Goal: Answer question/provide support: Share knowledge or assist other users

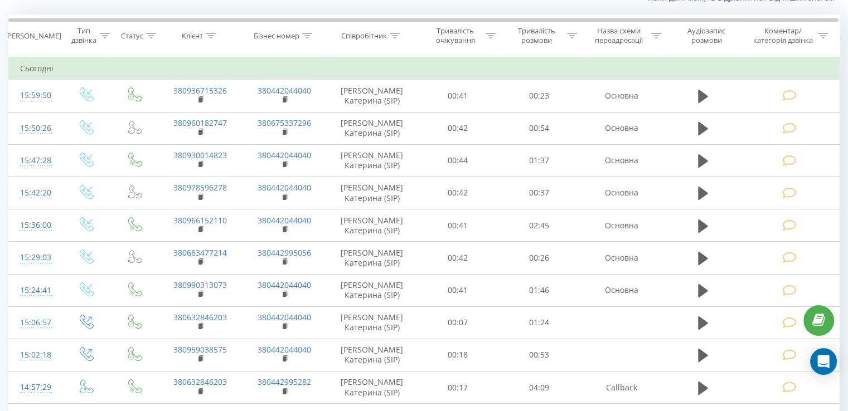
scroll to position [87, 0]
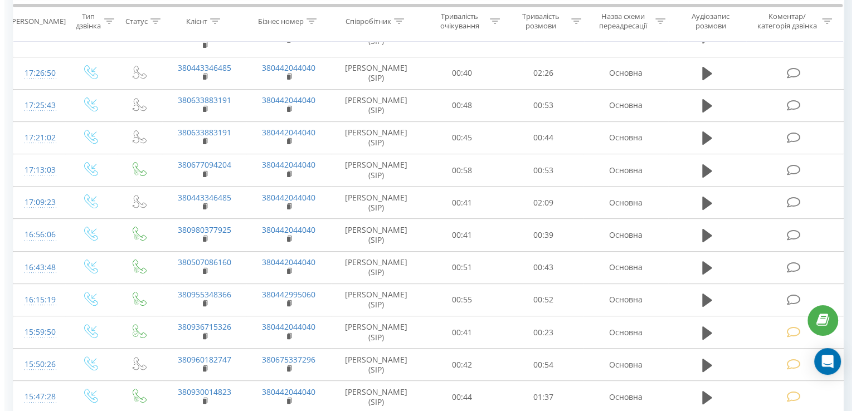
scroll to position [247, 0]
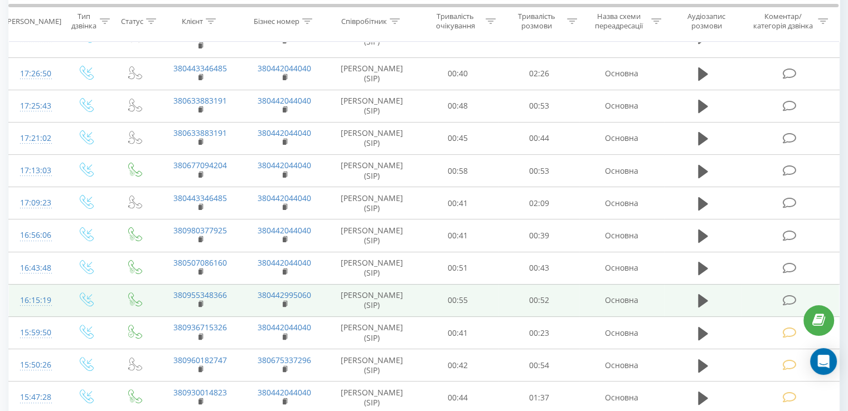
click at [789, 299] on icon at bounding box center [789, 301] width 14 height 12
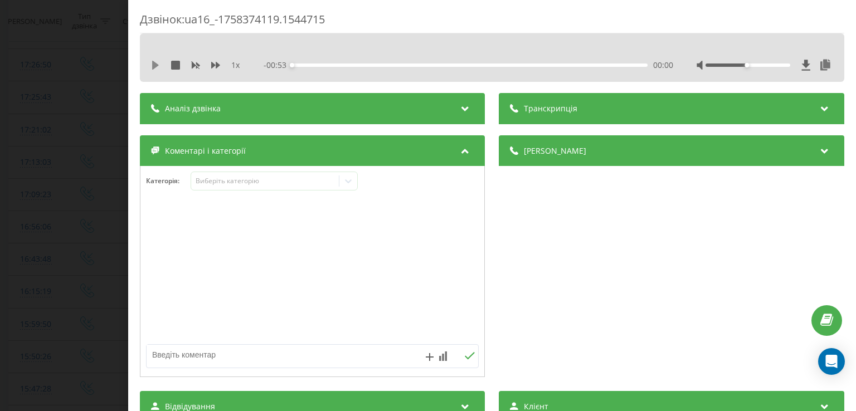
click at [157, 62] on icon at bounding box center [155, 65] width 9 height 9
click at [151, 65] on icon at bounding box center [155, 65] width 9 height 9
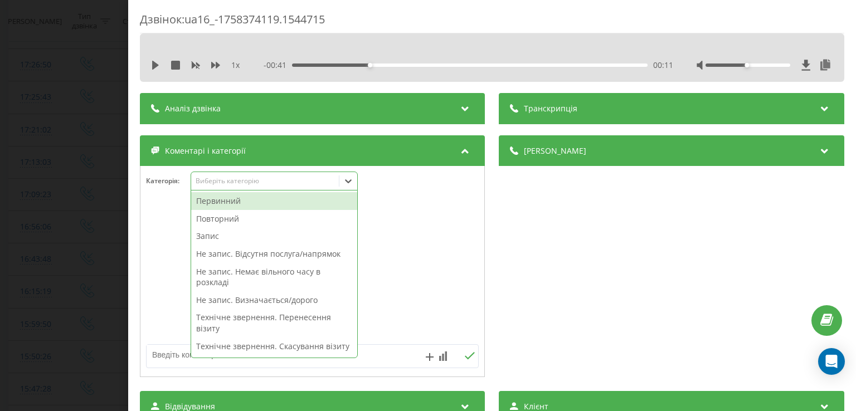
click at [351, 176] on icon at bounding box center [348, 181] width 11 height 11
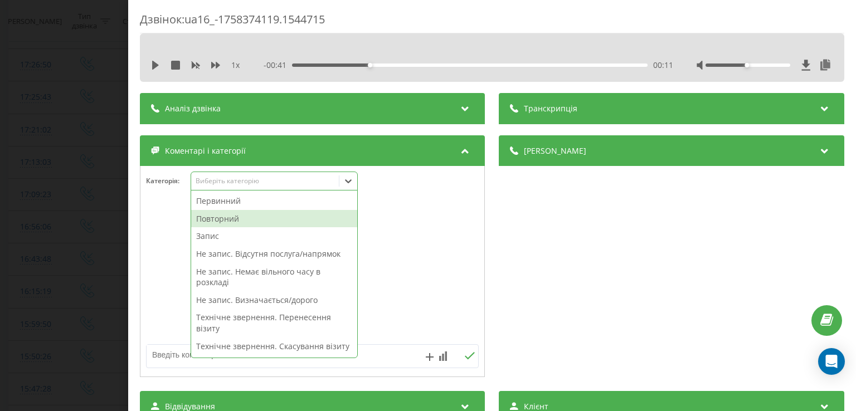
click at [289, 217] on div "Повторний" at bounding box center [274, 219] width 166 height 18
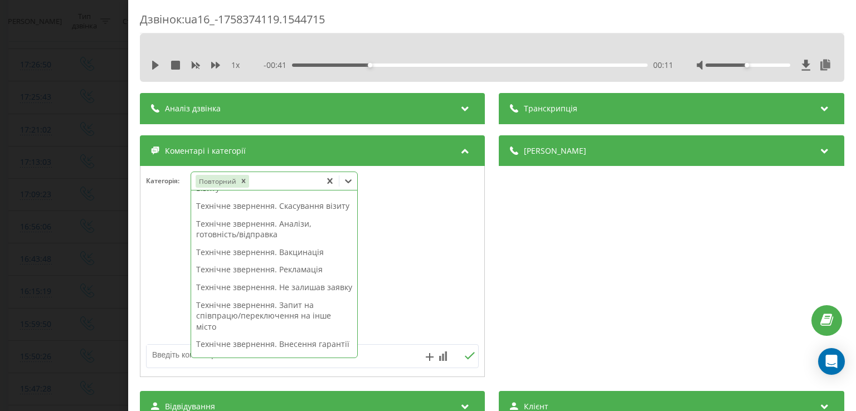
scroll to position [123, 0]
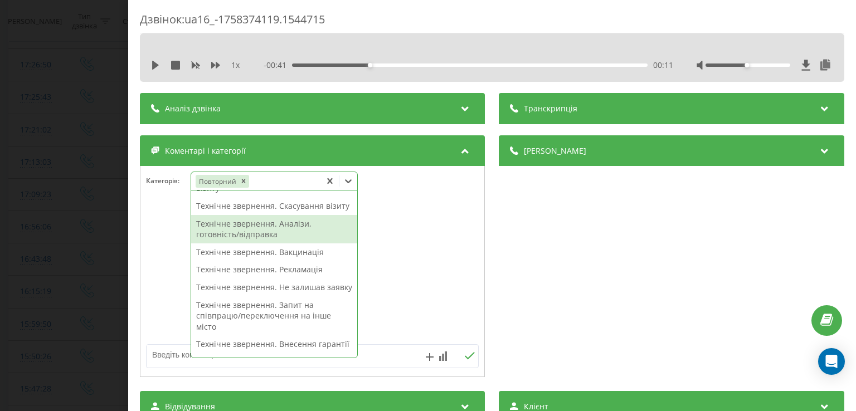
click at [273, 244] on div "Технічне звернення. Аналізи, готовність/відправка" at bounding box center [274, 229] width 166 height 28
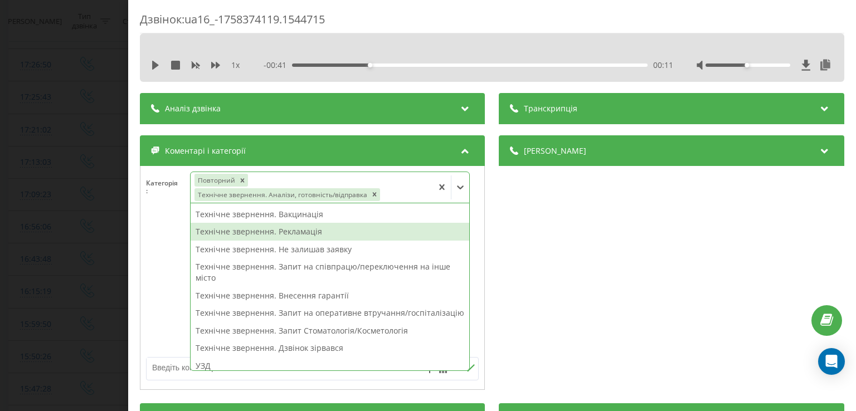
scroll to position [112, 0]
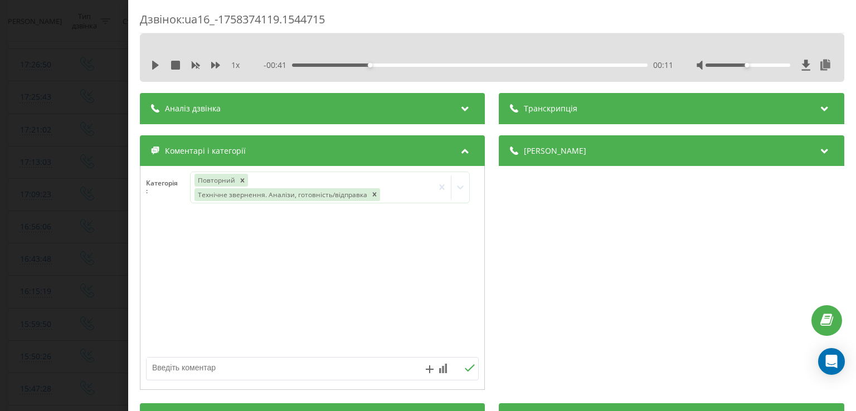
click at [172, 252] on div at bounding box center [312, 285] width 344 height 134
click at [94, 239] on div "Дзвінок : ua16_-1758374119.1544715 1 x - 00:41 00:11 00:11 Транскрипція Для AI-…" at bounding box center [428, 205] width 856 height 411
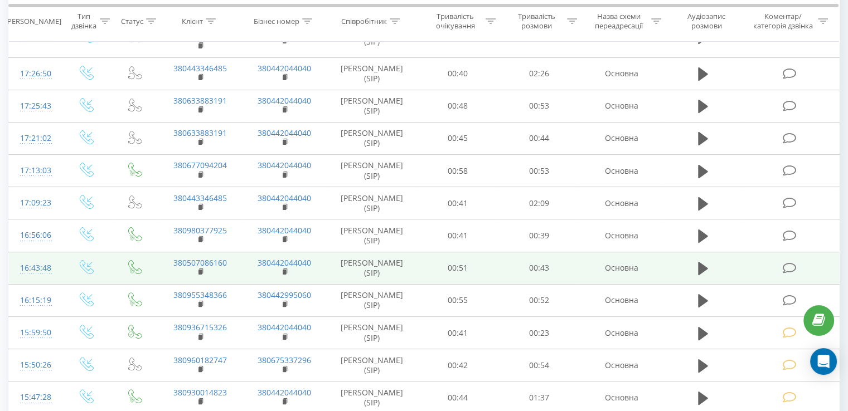
click at [785, 268] on icon at bounding box center [789, 269] width 14 height 12
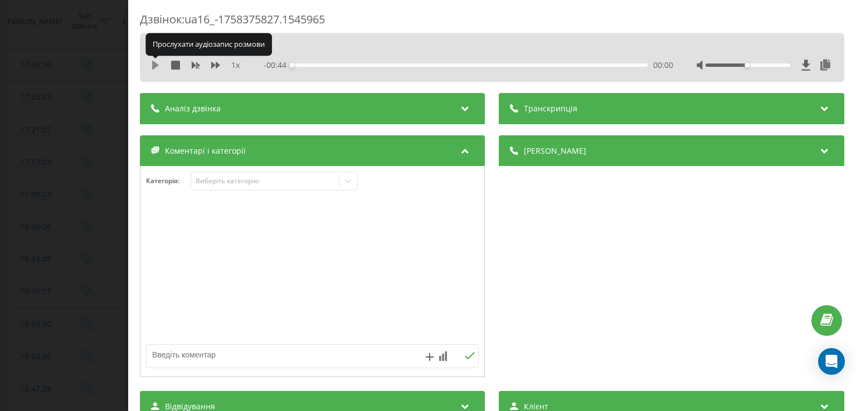
click at [154, 66] on icon at bounding box center [155, 65] width 7 height 9
click at [154, 66] on icon at bounding box center [153, 65] width 2 height 9
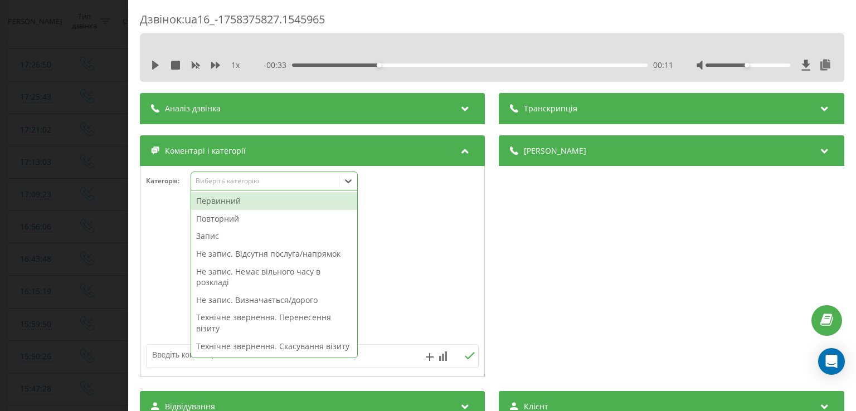
click at [354, 178] on icon at bounding box center [348, 181] width 11 height 11
click at [289, 204] on div "Первинний" at bounding box center [274, 201] width 166 height 18
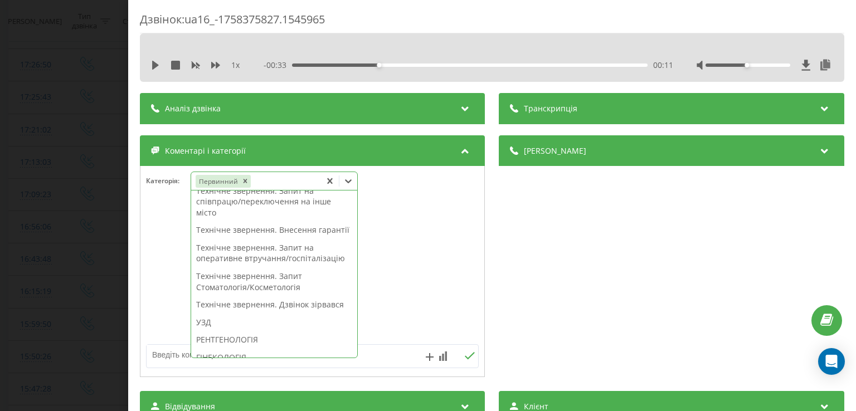
scroll to position [237, 0]
click at [267, 295] on div "Технічне звернення. Запит Стоматологія/Косметологія" at bounding box center [274, 281] width 166 height 28
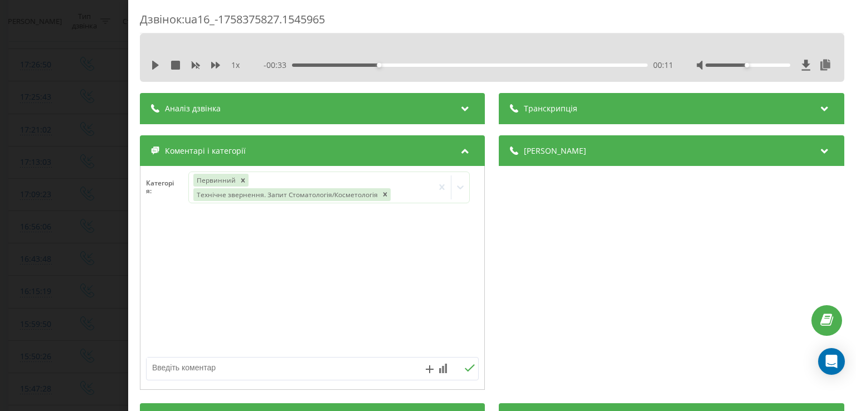
click at [151, 308] on div at bounding box center [312, 285] width 344 height 134
click at [103, 293] on div "Дзвінок : ua16_-1758375827.1545965 1 x - 00:33 00:11 00:11 Транскрипція Для AI-…" at bounding box center [428, 205] width 856 height 411
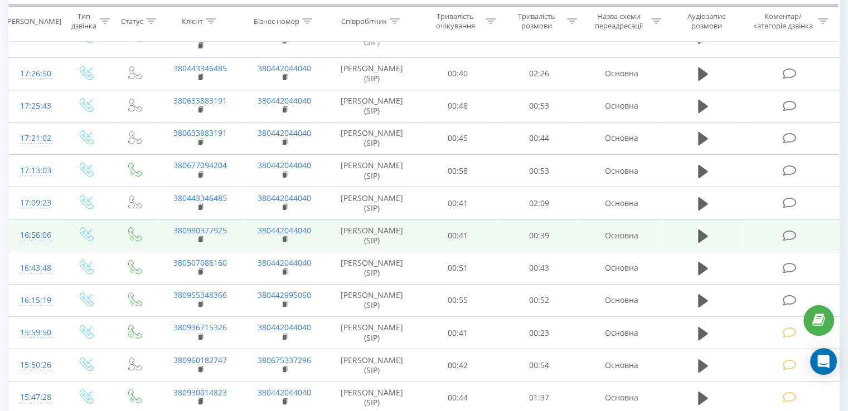
click at [793, 232] on icon at bounding box center [789, 236] width 14 height 12
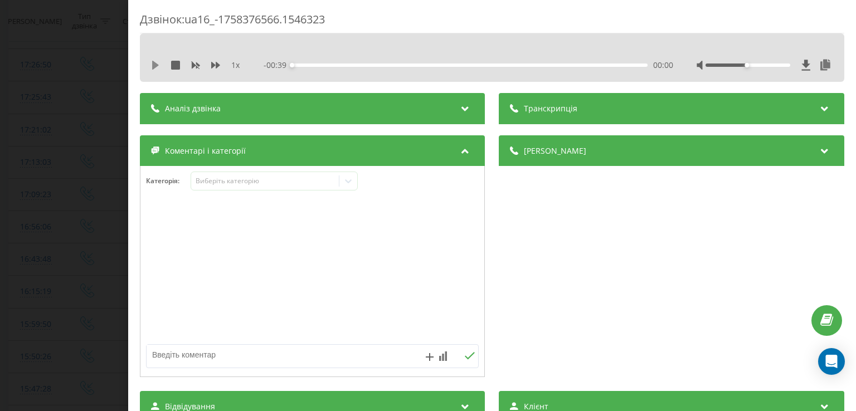
click at [152, 64] on icon at bounding box center [155, 65] width 7 height 9
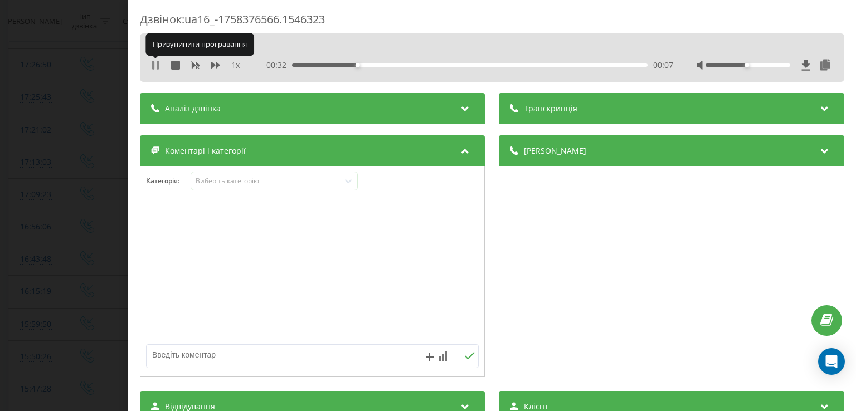
click at [157, 66] on icon at bounding box center [158, 65] width 2 height 9
click at [354, 178] on icon at bounding box center [348, 181] width 11 height 11
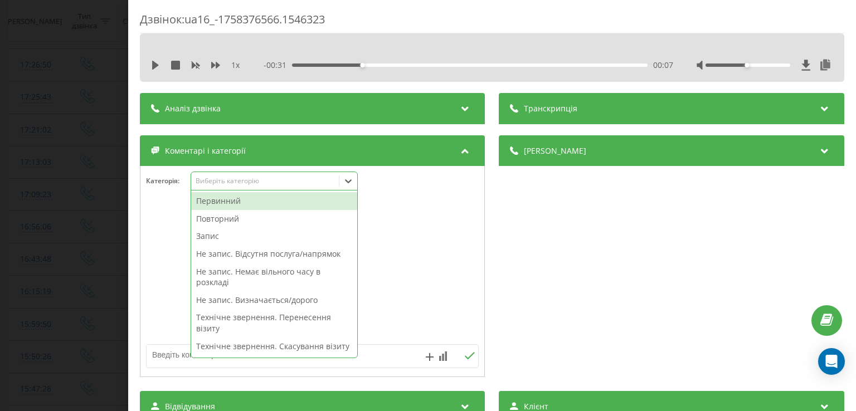
click at [263, 200] on div "Первинний" at bounding box center [274, 201] width 166 height 18
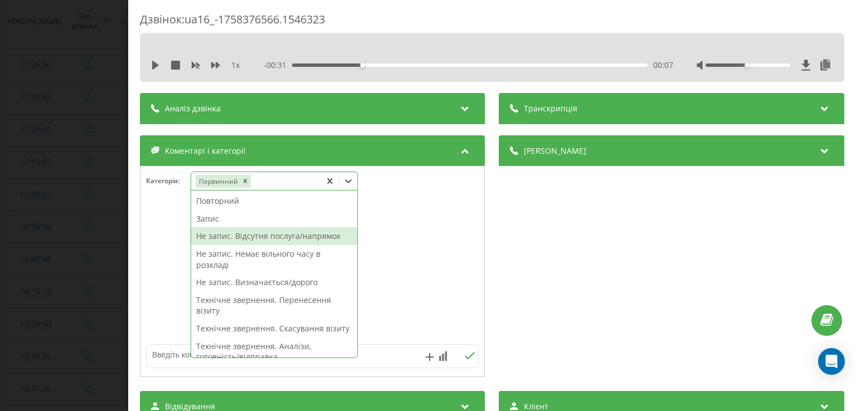
click at [272, 240] on div "Не запис. Відсутня послуга/напрямок" at bounding box center [274, 236] width 166 height 18
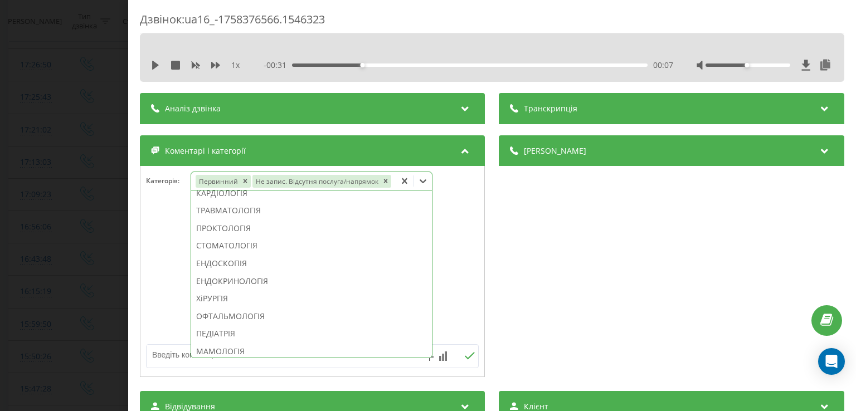
scroll to position [460, 0]
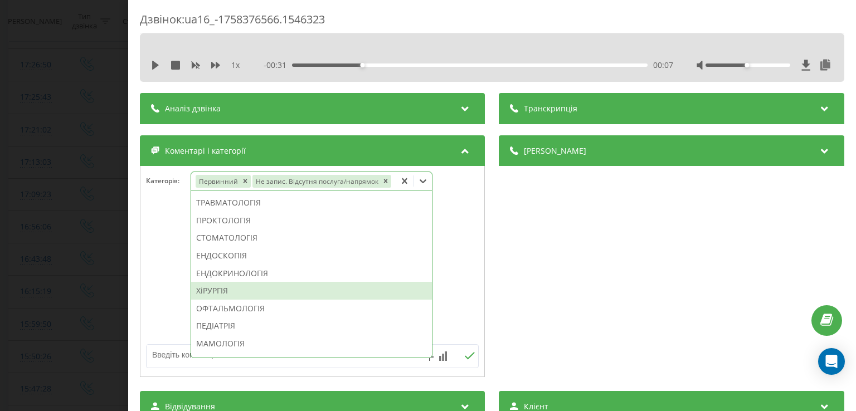
click at [220, 287] on div "ХіРУРГІЯ" at bounding box center [311, 291] width 241 height 18
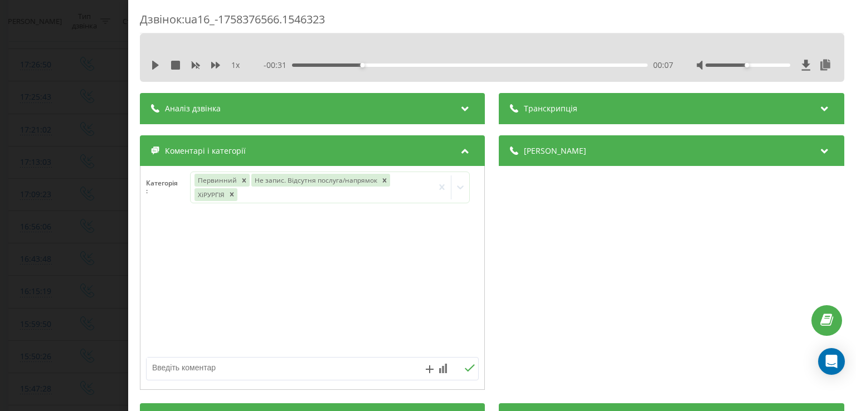
click at [156, 293] on div at bounding box center [312, 285] width 344 height 134
click at [214, 372] on textarea at bounding box center [279, 368] width 265 height 20
type textarea "ірпінь найближчий час"
click at [99, 227] on div "Дзвінок : ua16_-1758376566.1546323 1 x - 00:31 00:07 00:07 Транскрипція Для AI-…" at bounding box center [428, 205] width 856 height 411
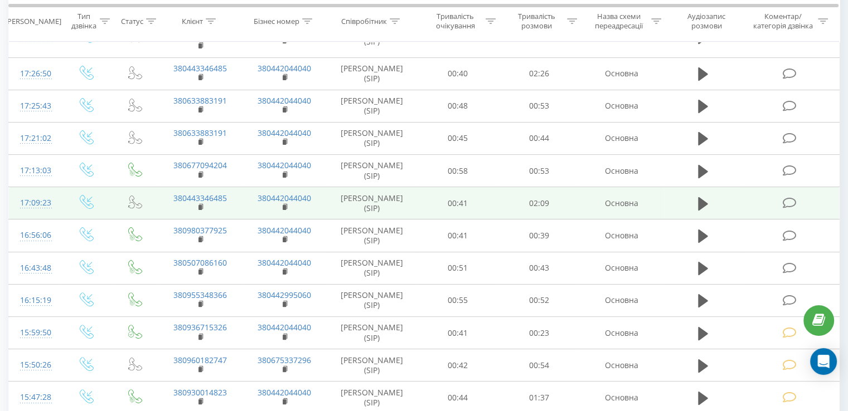
click at [787, 201] on icon at bounding box center [789, 203] width 14 height 12
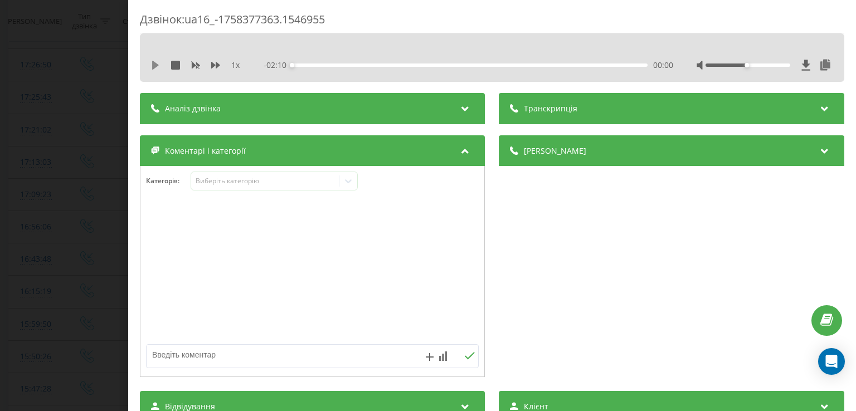
click at [158, 65] on icon at bounding box center [155, 65] width 7 height 9
click at [301, 65] on div "00:03" at bounding box center [470, 65] width 355 height 3
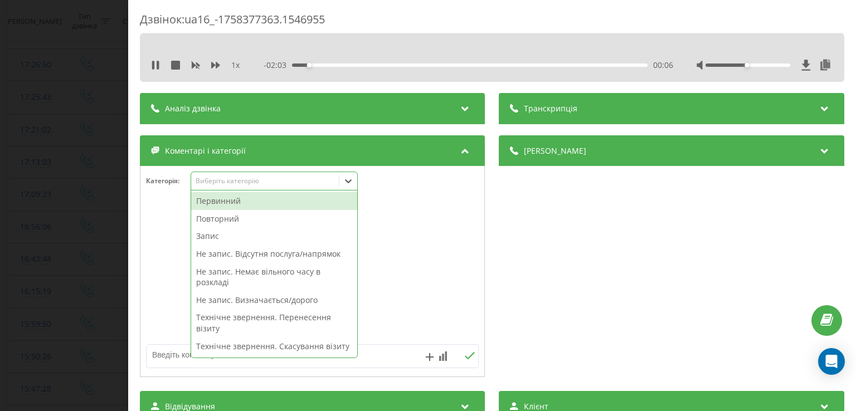
click at [355, 182] on div at bounding box center [348, 181] width 18 height 18
click at [265, 197] on div "Первинний" at bounding box center [274, 201] width 166 height 18
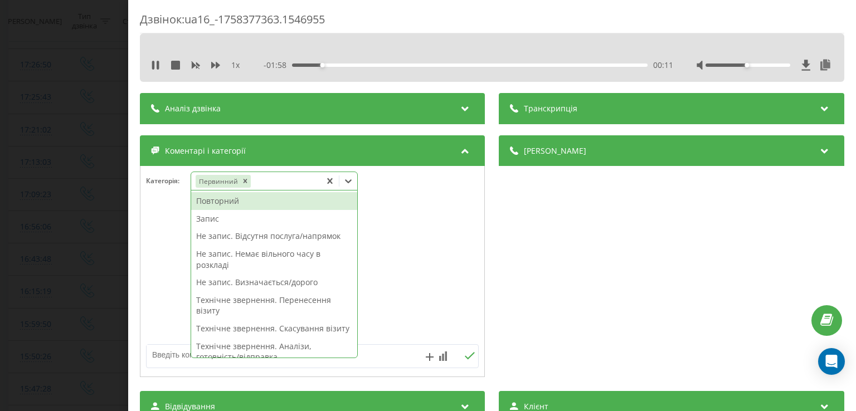
click at [278, 283] on div "Не запис. Визначається/дорого" at bounding box center [274, 283] width 166 height 18
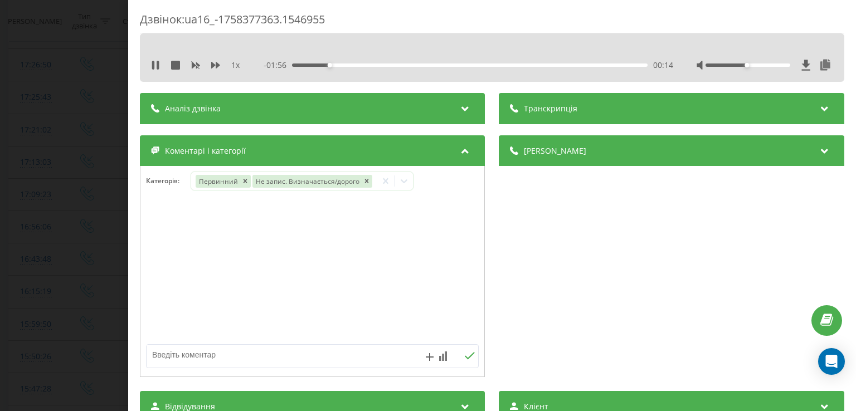
drag, startPoint x: 174, startPoint y: 280, endPoint x: 111, endPoint y: 271, distance: 63.6
click at [111, 271] on div "Дзвінок : ua16_-1758377363.1546955 1 x - 01:56 00:14 00:14 Транскрипція Для AI-…" at bounding box center [428, 205] width 856 height 411
click at [111, 271] on div "Дзвінок : ua16_-1758377363.1546955 1 x - 01:55 00:14 00:14 Транскрипція Для AI-…" at bounding box center [428, 205] width 856 height 411
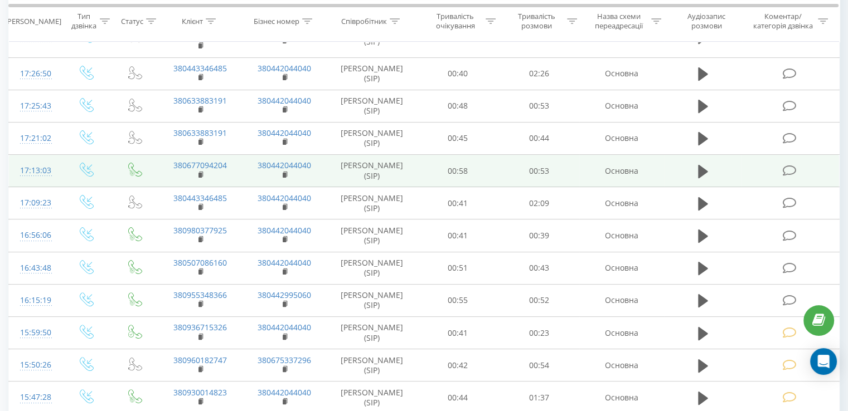
click at [788, 174] on icon at bounding box center [789, 171] width 14 height 12
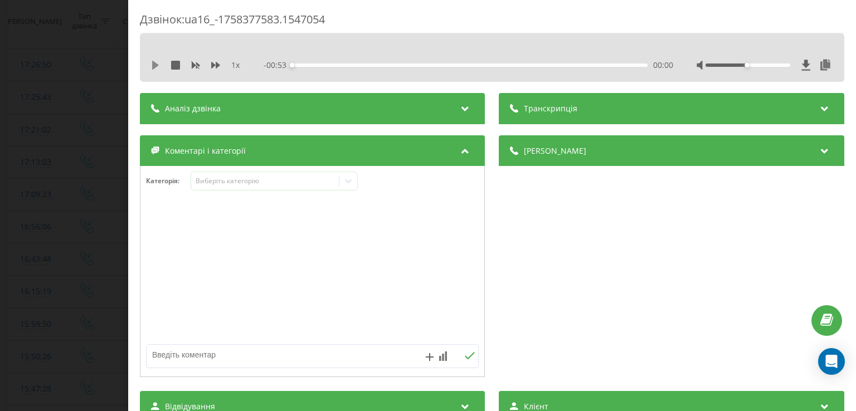
click at [156, 67] on icon at bounding box center [155, 65] width 7 height 9
click at [312, 65] on div "00:03" at bounding box center [470, 65] width 355 height 3
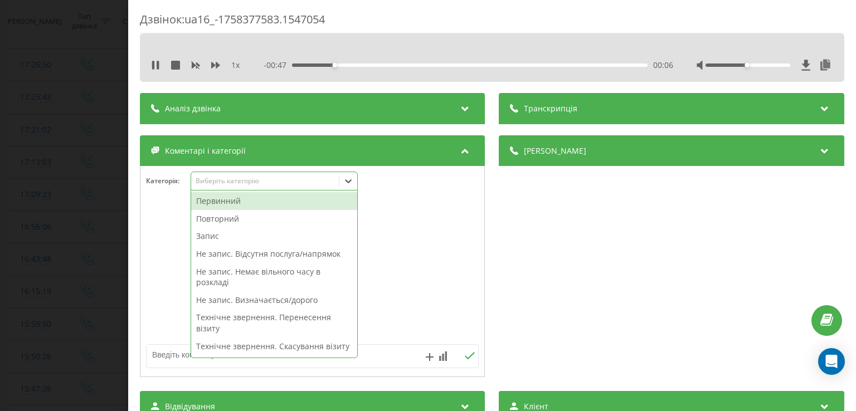
click at [348, 182] on icon at bounding box center [349, 181] width 7 height 4
click at [251, 201] on div "Первинний" at bounding box center [274, 201] width 166 height 18
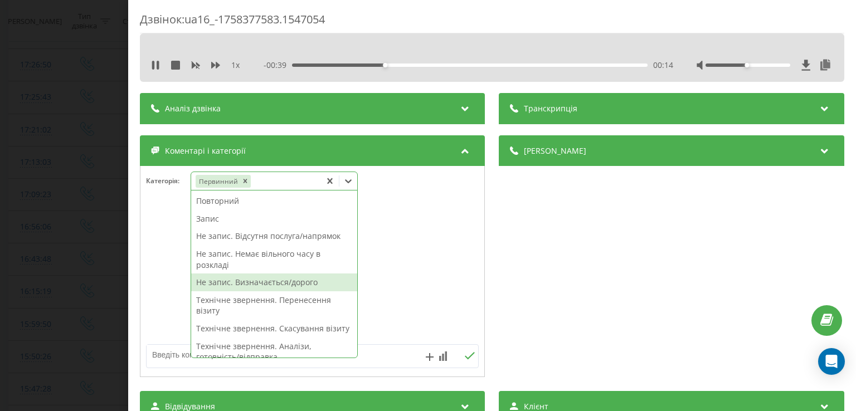
click at [274, 286] on div "Не запис. Визначається/дорого" at bounding box center [274, 283] width 166 height 18
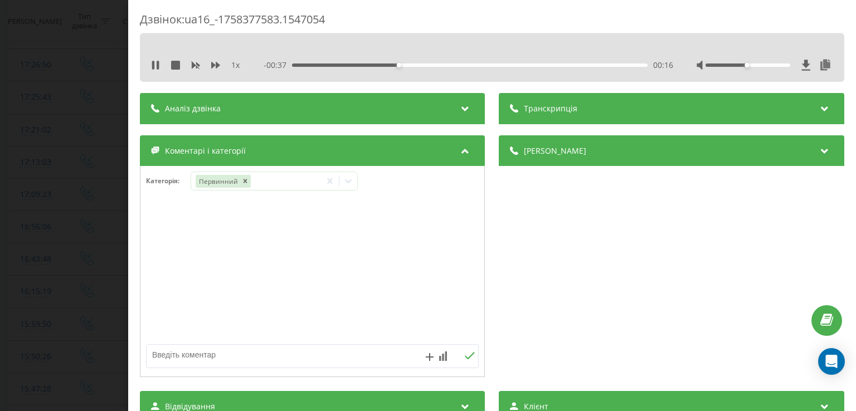
click at [170, 284] on div at bounding box center [312, 272] width 344 height 134
click at [79, 266] on div "Дзвінок : ua16_-1758377583.1547054 1 x - 00:36 00:16 00:16 Транскрипція Для AI-…" at bounding box center [428, 205] width 856 height 411
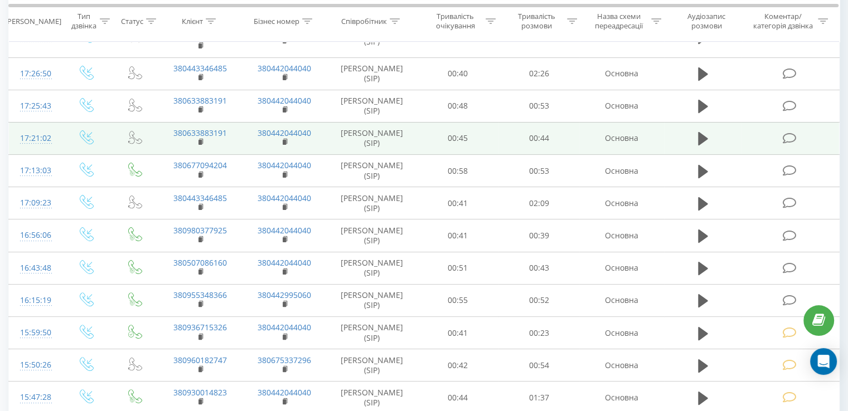
click at [788, 140] on icon at bounding box center [789, 139] width 14 height 12
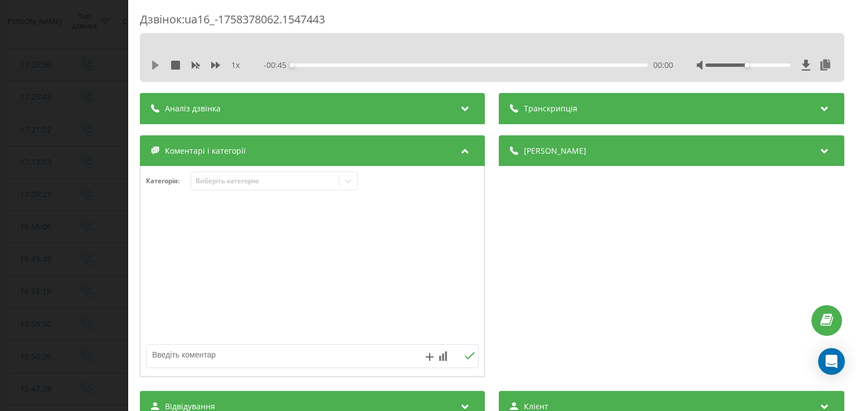
click at [156, 66] on icon at bounding box center [155, 65] width 7 height 9
click at [303, 65] on div "00:00" at bounding box center [470, 65] width 355 height 3
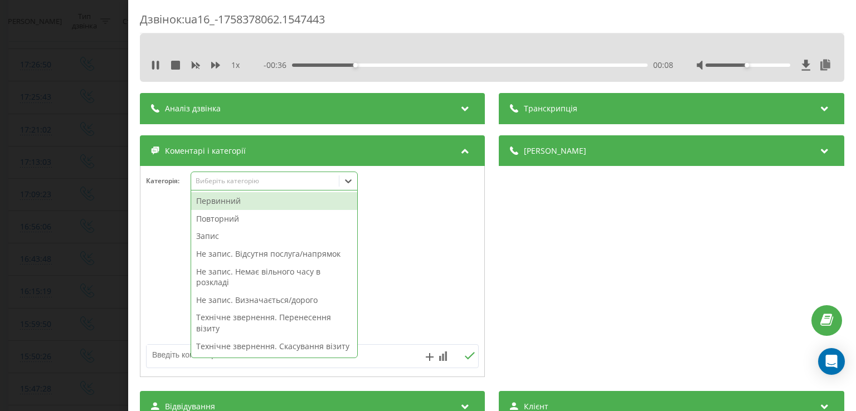
click at [349, 181] on icon at bounding box center [348, 181] width 11 height 11
click at [246, 204] on div "Первинний" at bounding box center [274, 201] width 166 height 18
click at [248, 213] on div "Повторний" at bounding box center [274, 219] width 166 height 18
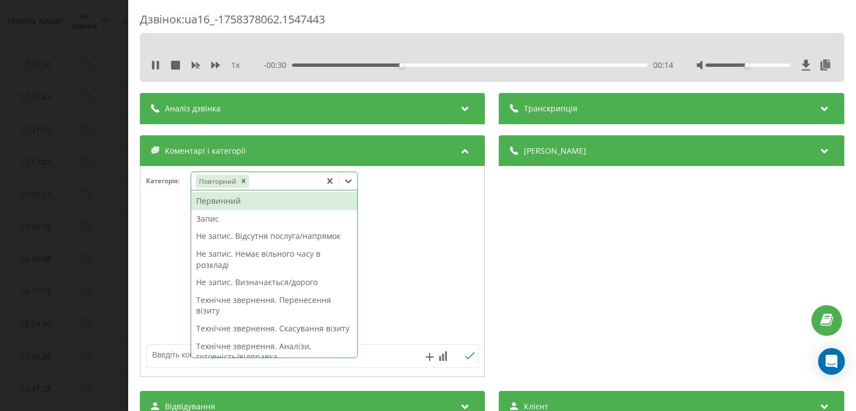
click at [218, 201] on div "Первинний" at bounding box center [274, 201] width 166 height 18
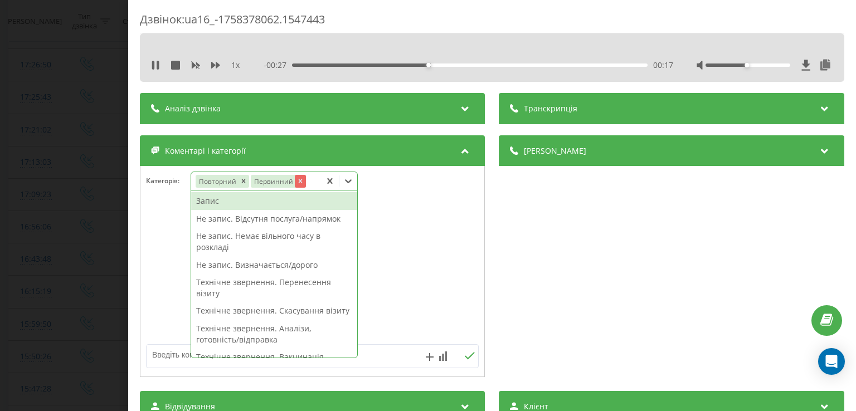
click at [301, 181] on icon "Remove Первинний" at bounding box center [301, 181] width 8 height 8
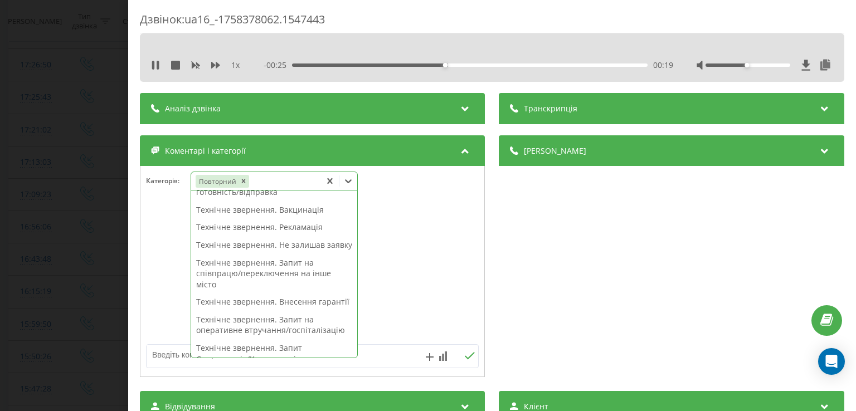
scroll to position [183, 0]
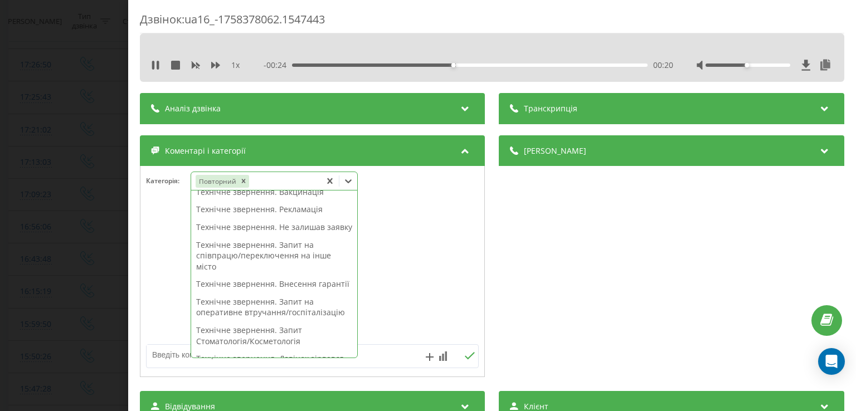
click at [254, 236] on div "Технічне звернення. Не залишав заявку" at bounding box center [274, 227] width 166 height 18
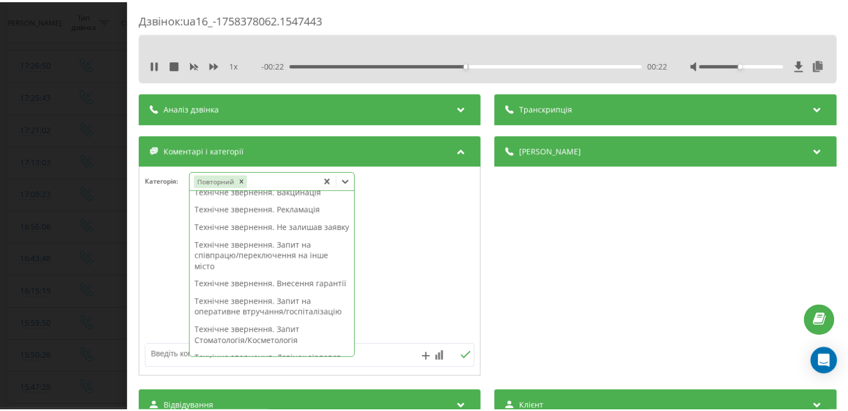
scroll to position [150, 0]
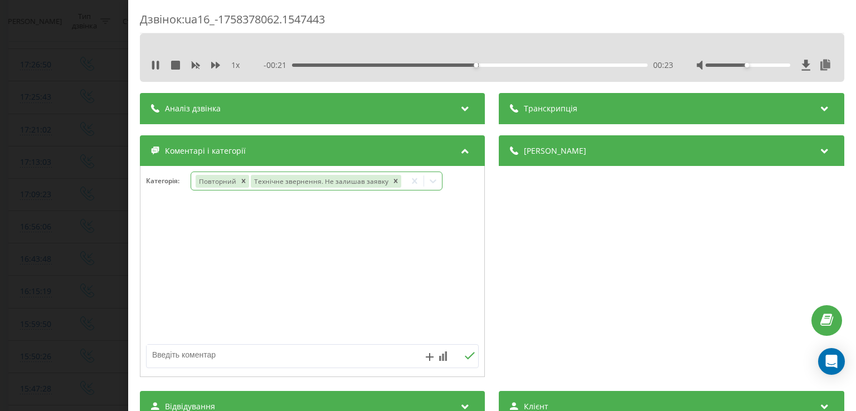
click at [172, 248] on div at bounding box center [312, 272] width 344 height 134
click at [112, 245] on div "Дзвінок : ua16_-1758378062.1547443 1 x - 00:20 00:24 00:24 Транскрипція Для AI-…" at bounding box center [428, 205] width 856 height 411
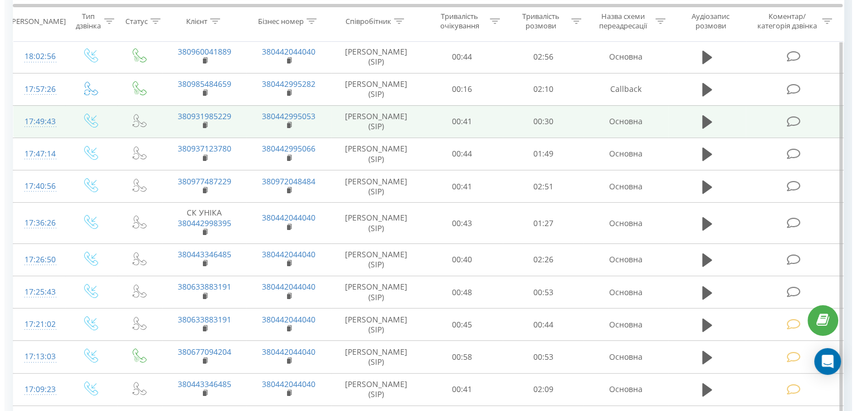
scroll to position [127, 0]
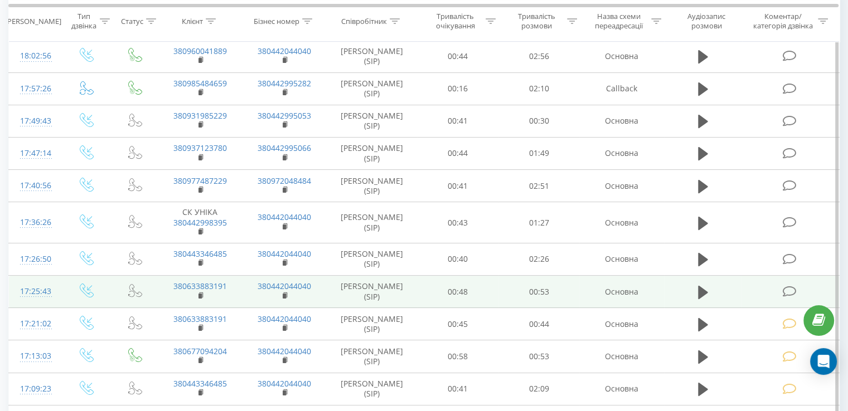
click at [785, 289] on icon at bounding box center [789, 292] width 14 height 12
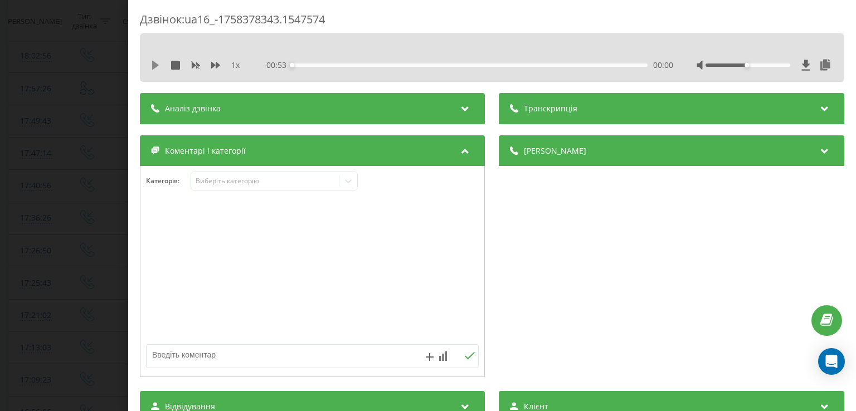
click at [155, 67] on icon at bounding box center [155, 65] width 7 height 9
click at [303, 64] on div "00:01" at bounding box center [470, 65] width 355 height 3
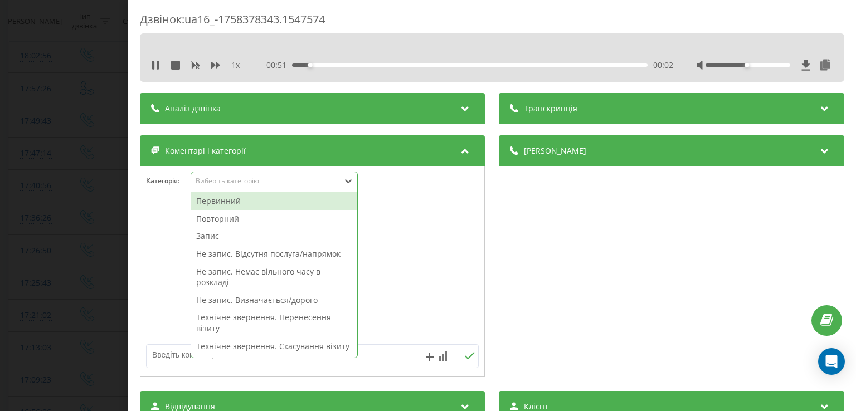
click at [347, 183] on icon at bounding box center [348, 181] width 11 height 11
click at [246, 220] on div "Повторний" at bounding box center [274, 219] width 166 height 18
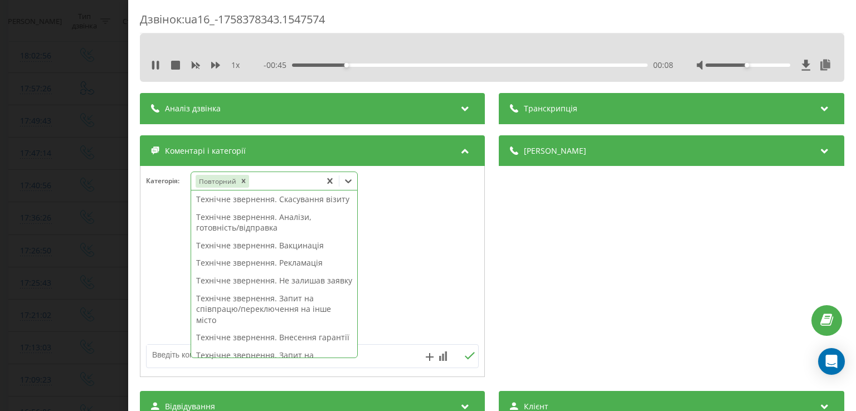
scroll to position [131, 0]
click at [273, 288] on div "Технічне звернення. Не залишав заявку" at bounding box center [274, 279] width 166 height 18
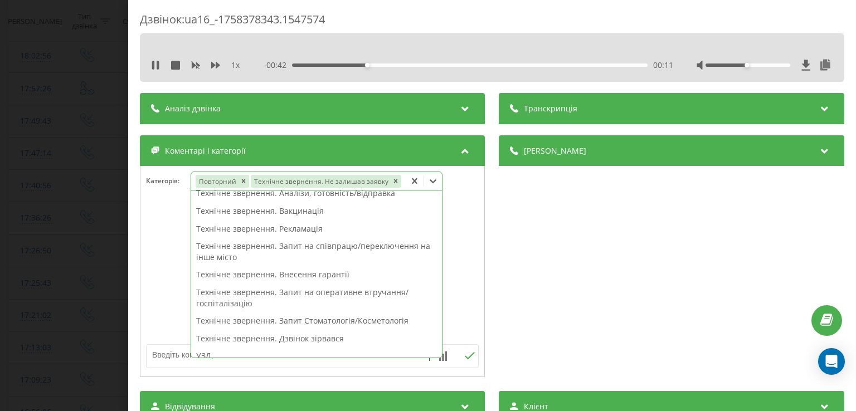
scroll to position [109, 0]
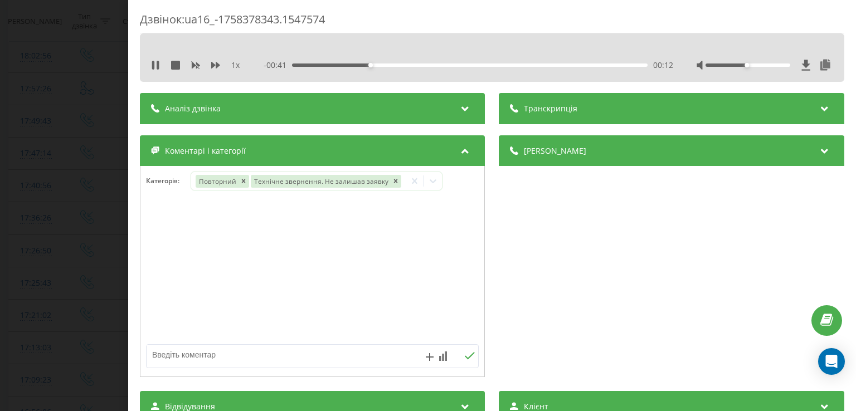
click at [167, 285] on div at bounding box center [312, 272] width 344 height 134
click at [89, 275] on div "Дзвінок : ua16_-1758378343.1547574 1 x - 00:41 00:12 00:12 Транскрипція Для AI-…" at bounding box center [428, 205] width 856 height 411
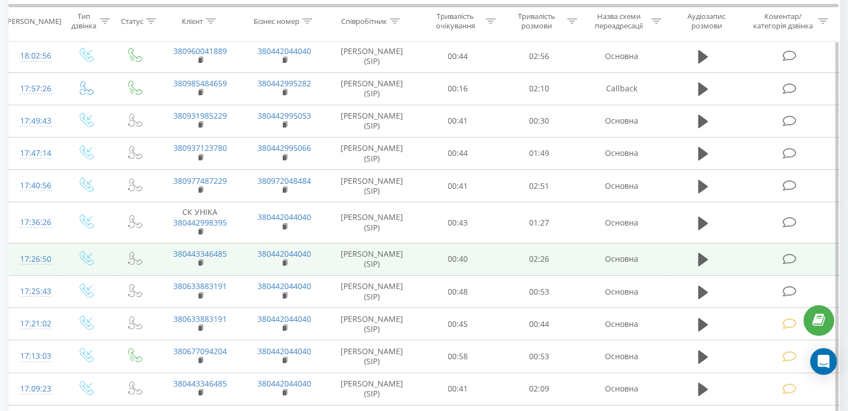
click at [782, 260] on icon at bounding box center [789, 260] width 14 height 12
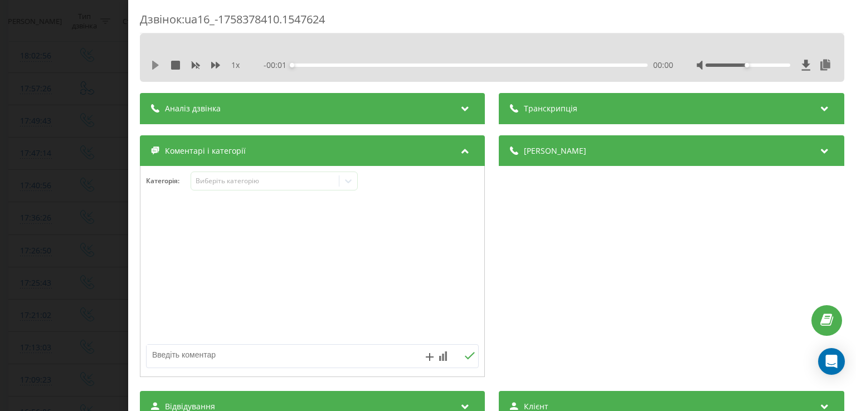
click at [154, 65] on icon at bounding box center [155, 65] width 7 height 9
click at [304, 65] on div "00:05" at bounding box center [470, 65] width 355 height 3
click at [318, 65] on div "00:11" at bounding box center [319, 65] width 4 height 4
click at [305, 64] on div "00:05" at bounding box center [470, 65] width 355 height 3
click at [347, 186] on icon at bounding box center [348, 181] width 11 height 11
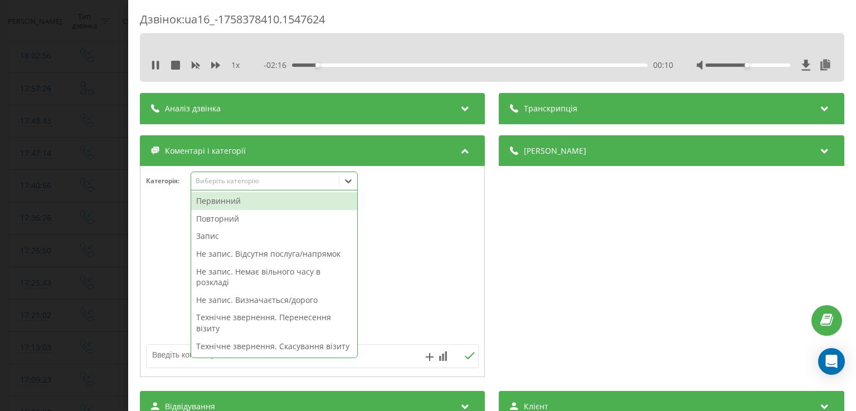
click at [262, 201] on div "Первинний" at bounding box center [274, 201] width 166 height 18
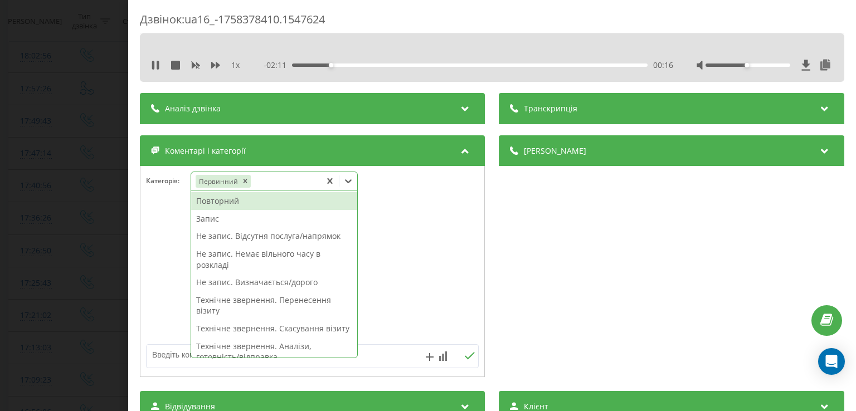
click at [265, 282] on div "Не запис. Визначається/дорого" at bounding box center [274, 283] width 166 height 18
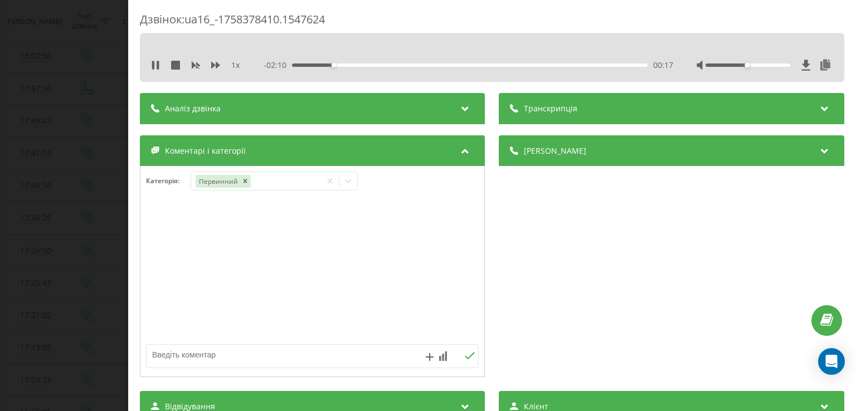
click at [172, 282] on div at bounding box center [312, 272] width 344 height 134
click at [88, 245] on div "Дзвінок : ua16_-1758378410.1547624 1 x - 02:08 00:18 00:18 Транскрипція Для AI-…" at bounding box center [428, 205] width 856 height 411
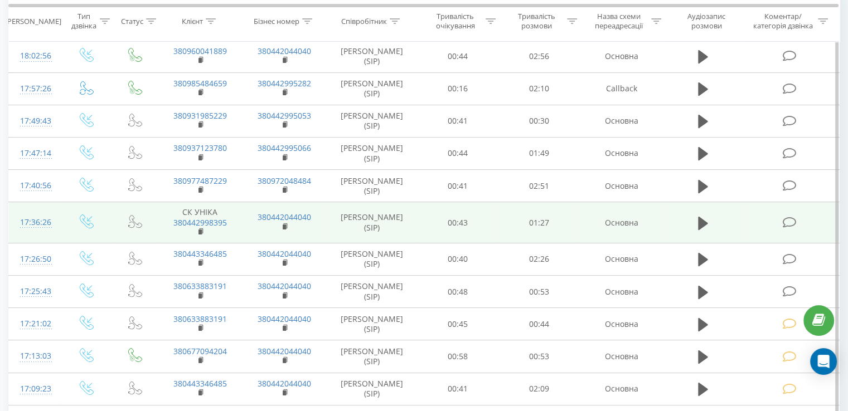
click at [787, 218] on icon at bounding box center [789, 223] width 14 height 12
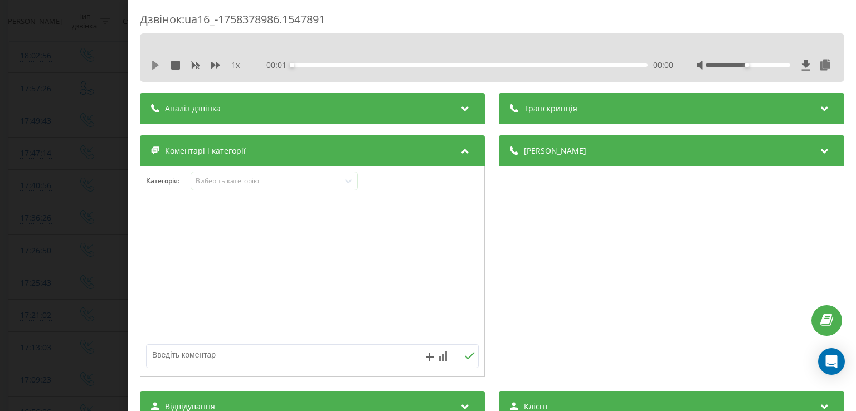
click at [155, 64] on icon at bounding box center [155, 65] width 7 height 9
click at [310, 65] on div "00:04" at bounding box center [470, 65] width 355 height 3
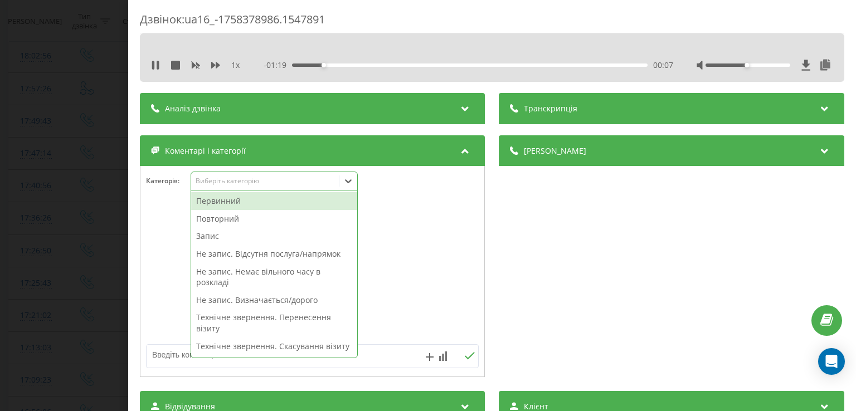
click at [353, 183] on icon at bounding box center [348, 181] width 11 height 11
click at [235, 201] on div "Первинний" at bounding box center [274, 201] width 166 height 18
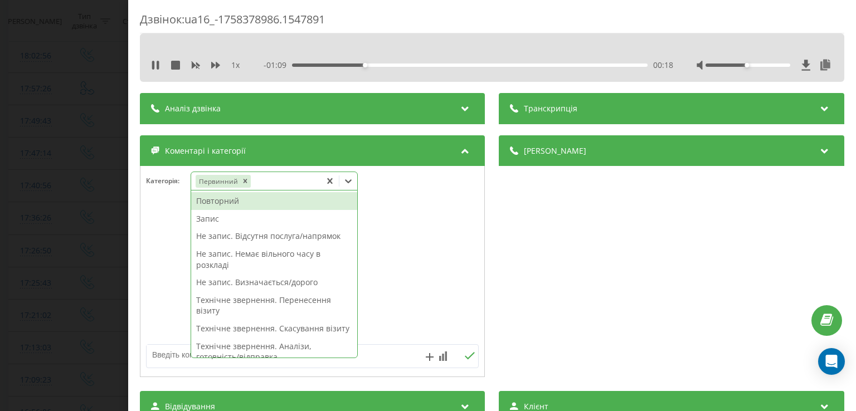
click at [259, 283] on div "Не запис. Визначається/дорого" at bounding box center [274, 283] width 166 height 18
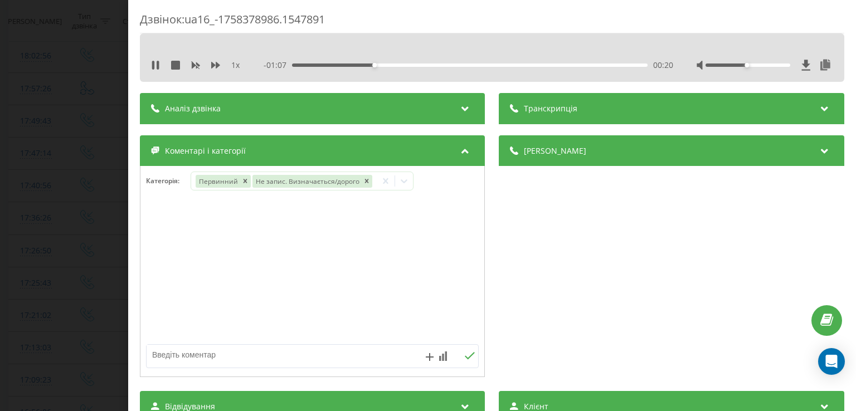
click at [178, 272] on div at bounding box center [312, 272] width 344 height 134
click at [120, 265] on div "Дзвінок : ua16_-1758378986.1547891 1 x - 01:06 00:21 00:21 Транскрипція Для AI-…" at bounding box center [428, 205] width 856 height 411
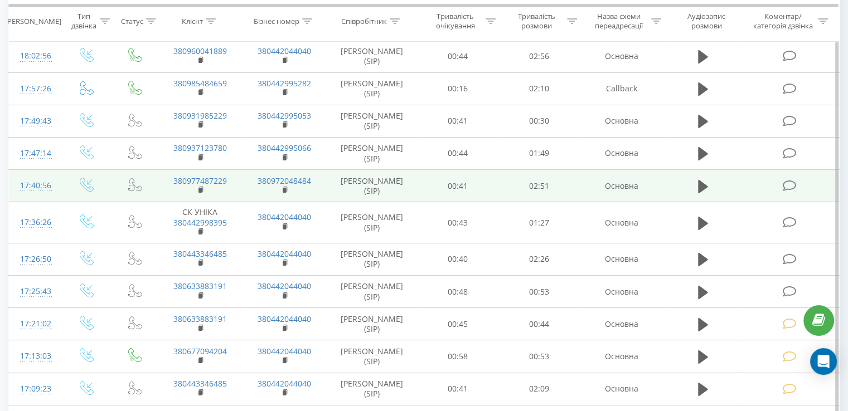
click at [785, 184] on icon at bounding box center [789, 186] width 14 height 12
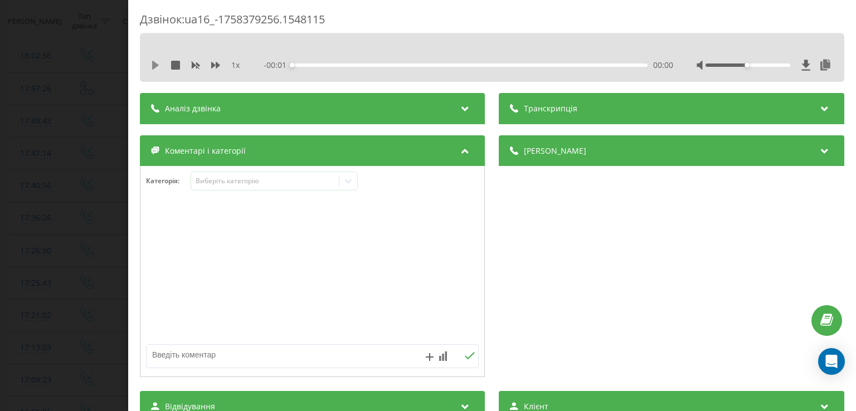
click at [153, 63] on icon at bounding box center [155, 65] width 7 height 9
click at [305, 65] on div "00:07" at bounding box center [470, 65] width 355 height 3
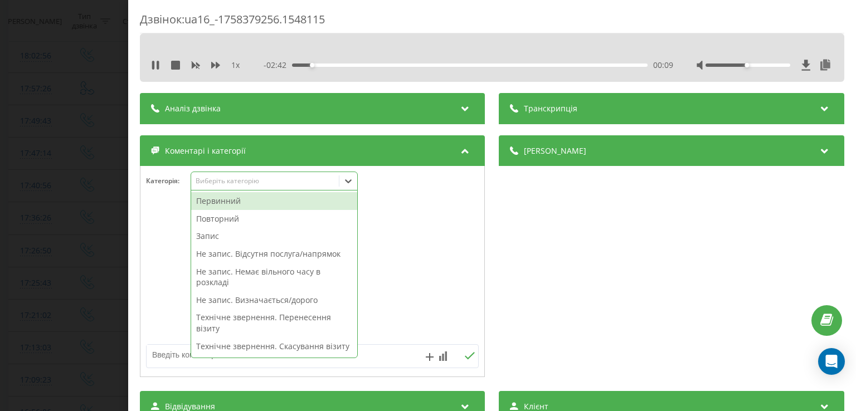
click at [352, 182] on icon at bounding box center [348, 181] width 11 height 11
click at [246, 218] on div "Повторний" at bounding box center [274, 219] width 166 height 18
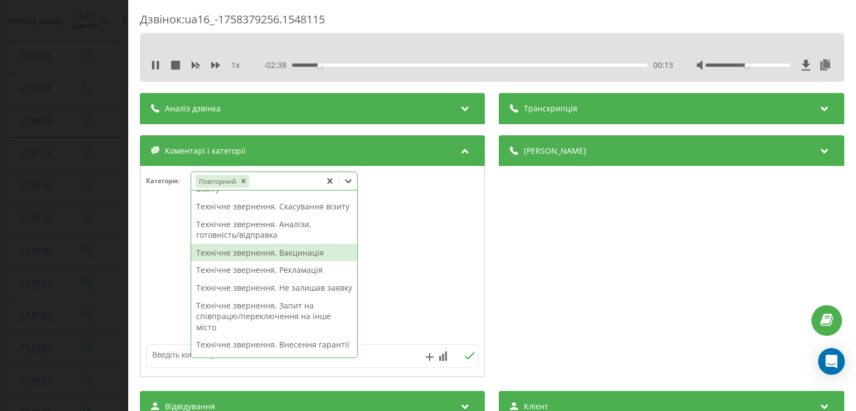
scroll to position [123, 0]
click at [277, 241] on div "Технічне звернення. Аналізи, готовність/відправка" at bounding box center [274, 229] width 166 height 28
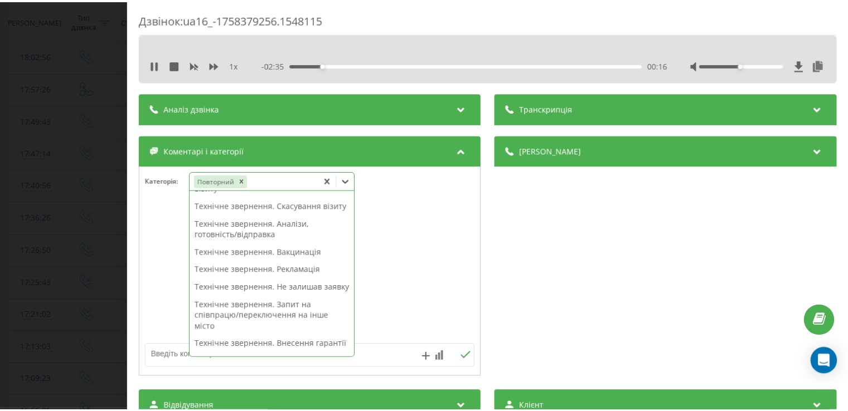
scroll to position [0, 0]
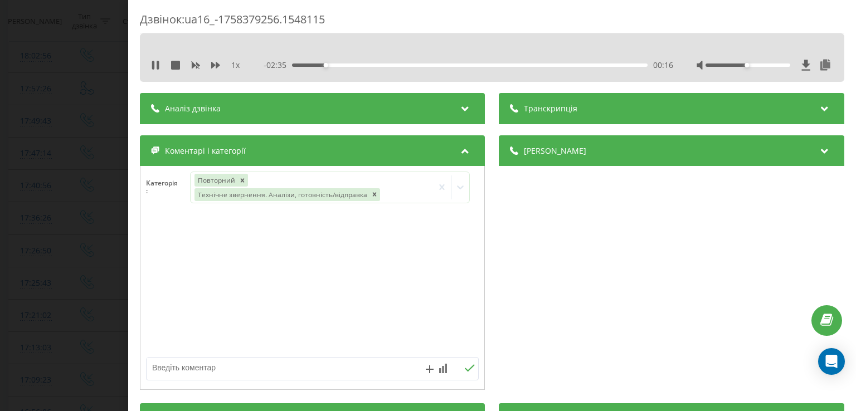
click at [174, 254] on div at bounding box center [312, 285] width 344 height 134
click at [104, 254] on div "Дзвінок : ua16_-1758379256.1548115 1 x - 02:34 00:17 00:17 Транскрипція Для AI-…" at bounding box center [428, 205] width 856 height 411
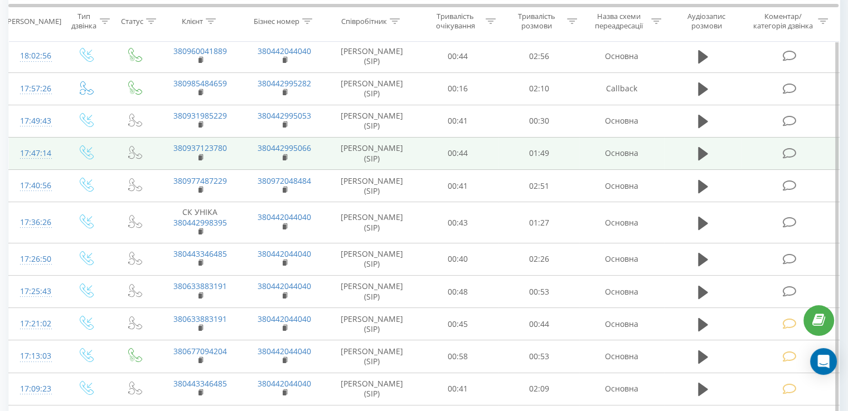
click at [793, 148] on icon at bounding box center [789, 154] width 14 height 12
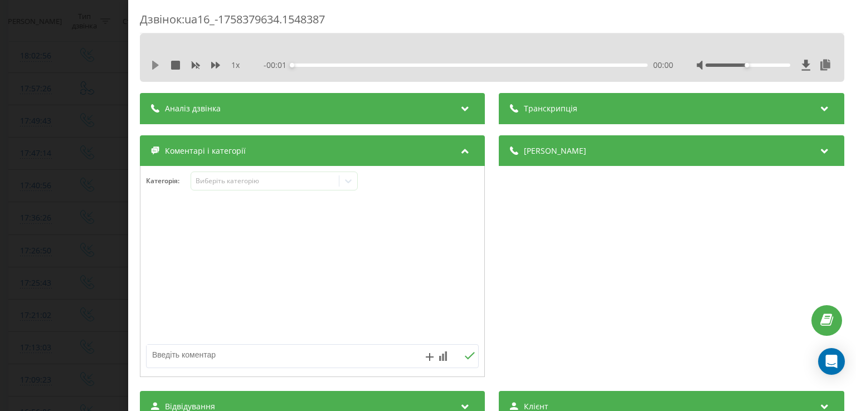
click at [157, 65] on icon at bounding box center [155, 65] width 7 height 9
click at [304, 64] on div "00:03" at bounding box center [470, 65] width 355 height 3
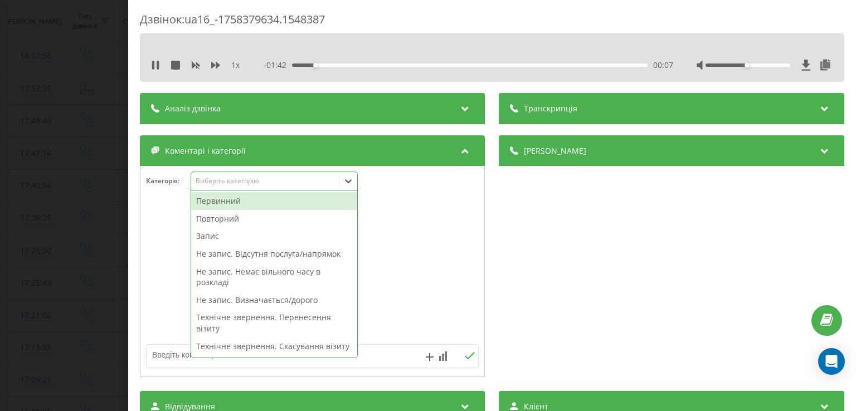
click at [349, 180] on icon at bounding box center [348, 181] width 11 height 11
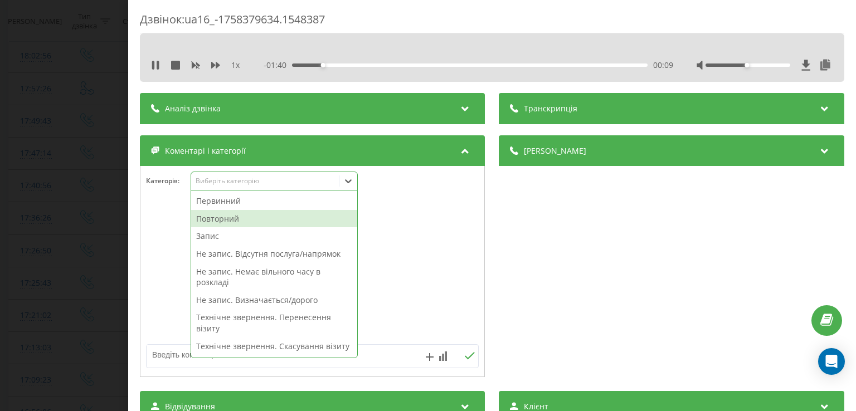
click at [229, 220] on div "Повторний" at bounding box center [274, 219] width 166 height 18
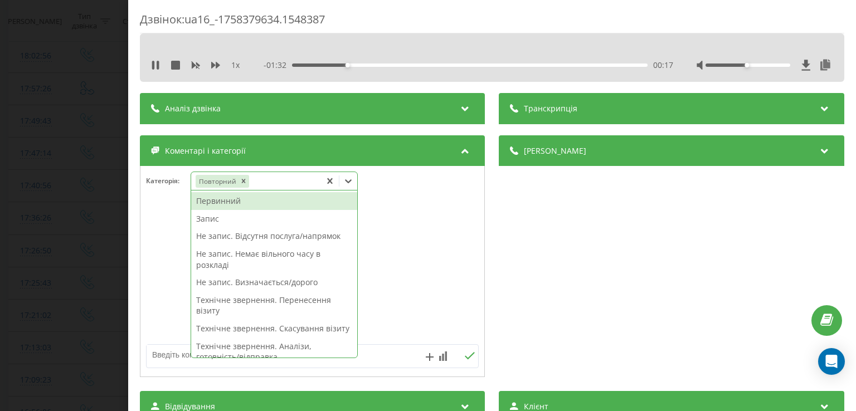
click at [241, 302] on div "Технічне звернення. Перенесення візиту" at bounding box center [274, 305] width 166 height 28
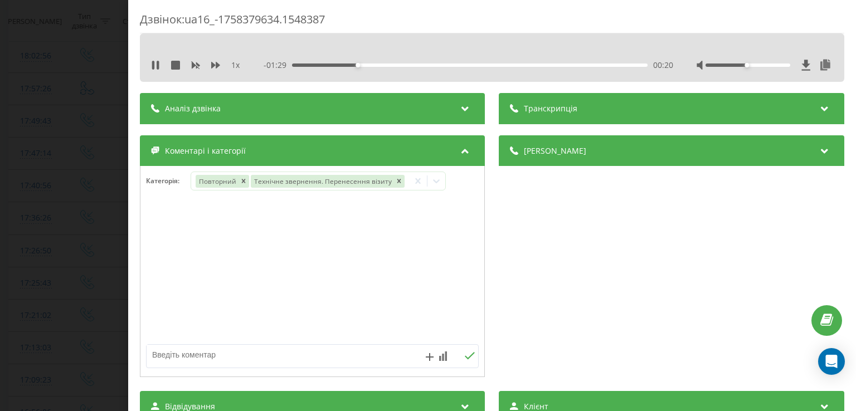
click at [171, 286] on div at bounding box center [312, 272] width 344 height 134
click at [96, 272] on div "Дзвінок : ua16_-1758379634.1548387 1 x - 01:28 00:21 00:21 Транскрипція Для AI-…" at bounding box center [428, 205] width 856 height 411
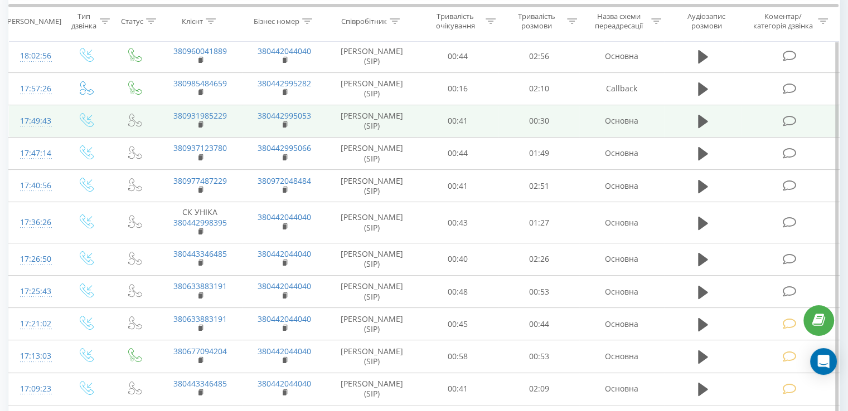
click at [787, 120] on icon at bounding box center [789, 121] width 14 height 12
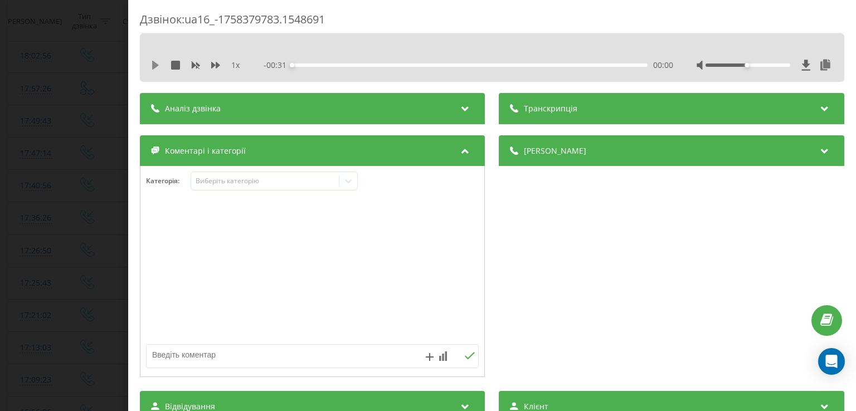
click at [157, 65] on icon at bounding box center [155, 65] width 7 height 9
click at [341, 64] on div "00:04" at bounding box center [470, 65] width 355 height 3
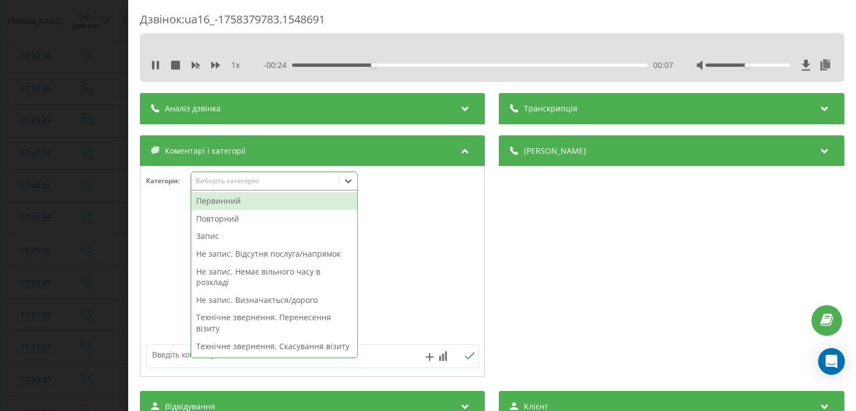
click at [347, 183] on icon at bounding box center [348, 181] width 11 height 11
click at [239, 221] on div "Повторний" at bounding box center [274, 219] width 166 height 18
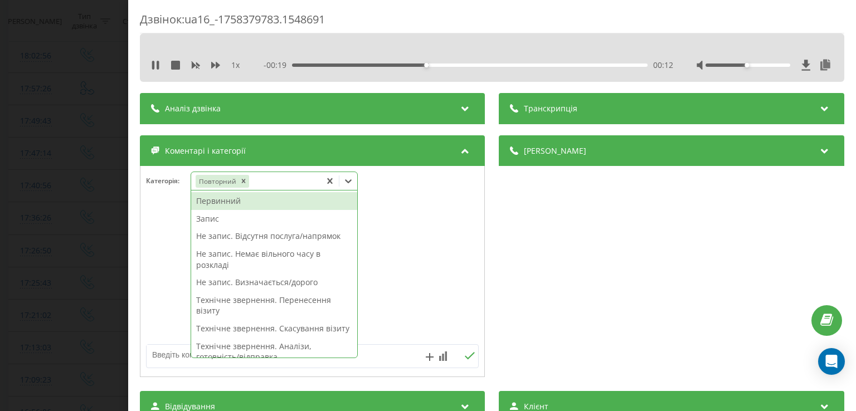
click at [294, 327] on div "Технічне звернення. Скасування візиту" at bounding box center [274, 329] width 166 height 18
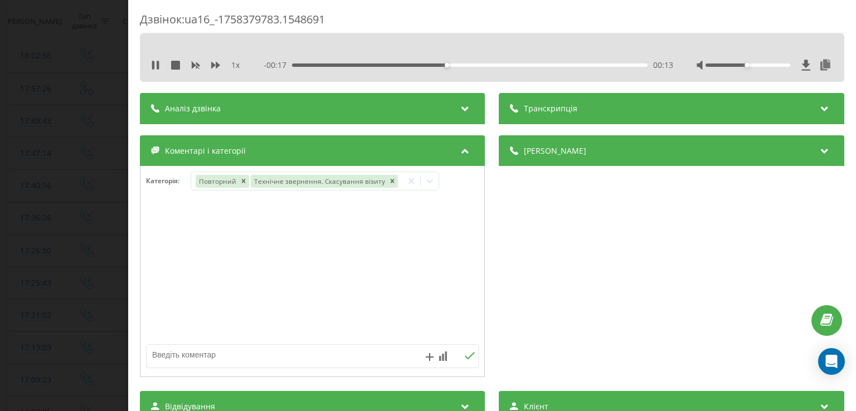
drag, startPoint x: 170, startPoint y: 280, endPoint x: 87, endPoint y: 261, distance: 85.1
click at [87, 261] on div "Дзвінок : ua16_-1758379783.1548691 1 x - 00:17 00:13 00:13 Транскрипція Для AI-…" at bounding box center [428, 205] width 856 height 411
click at [87, 261] on div "Дзвінок : ua16_-1758379783.1548691 1 x - 00:17 00:14 00:14 Транскрипція Для AI-…" at bounding box center [428, 205] width 856 height 411
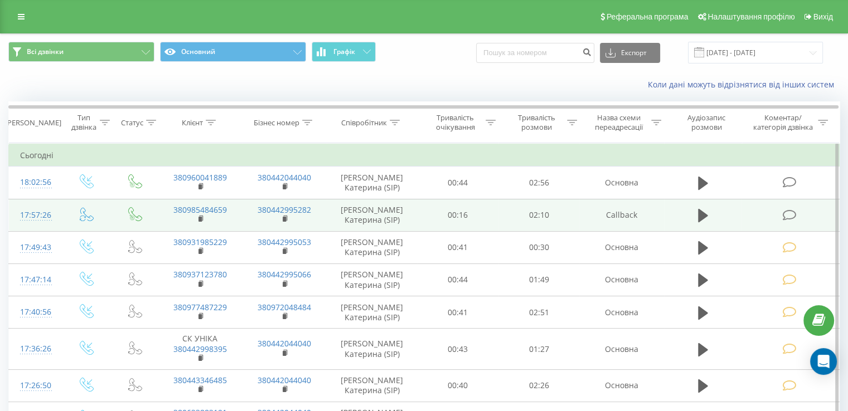
click at [790, 217] on icon at bounding box center [789, 216] width 14 height 12
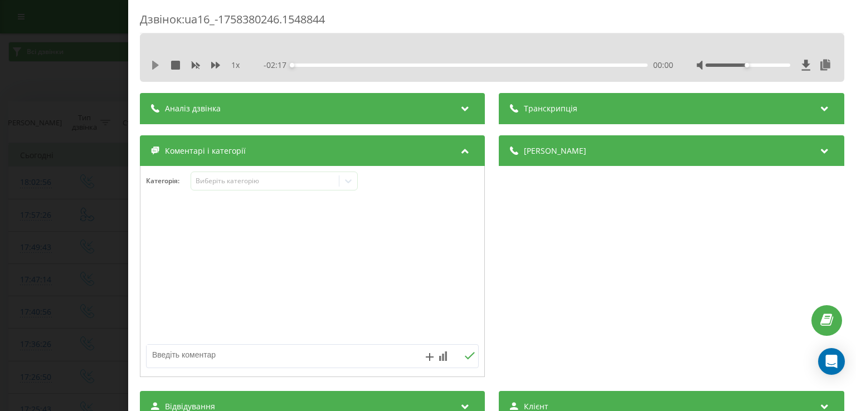
click at [156, 62] on icon at bounding box center [155, 65] width 9 height 9
click at [319, 64] on div "00:04" at bounding box center [470, 65] width 355 height 3
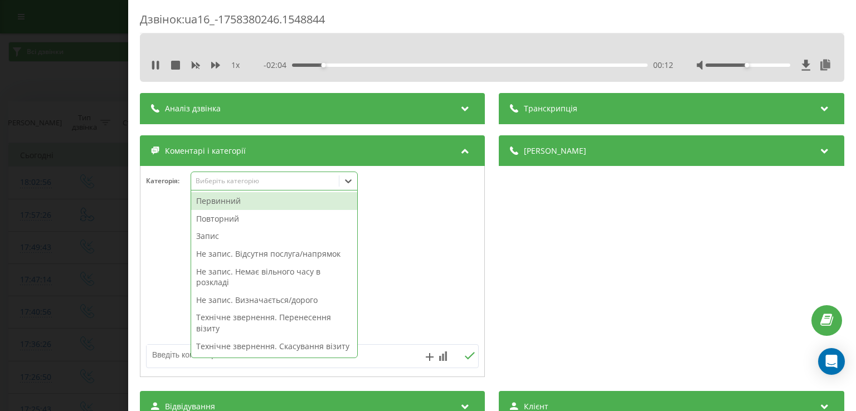
click at [345, 186] on icon at bounding box center [348, 181] width 11 height 11
click at [227, 217] on div "Повторний" at bounding box center [274, 219] width 166 height 18
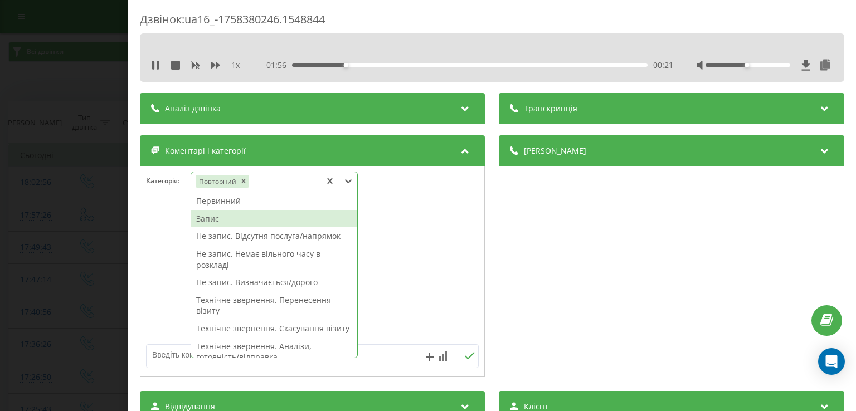
click at [217, 217] on div "Запис" at bounding box center [274, 219] width 166 height 18
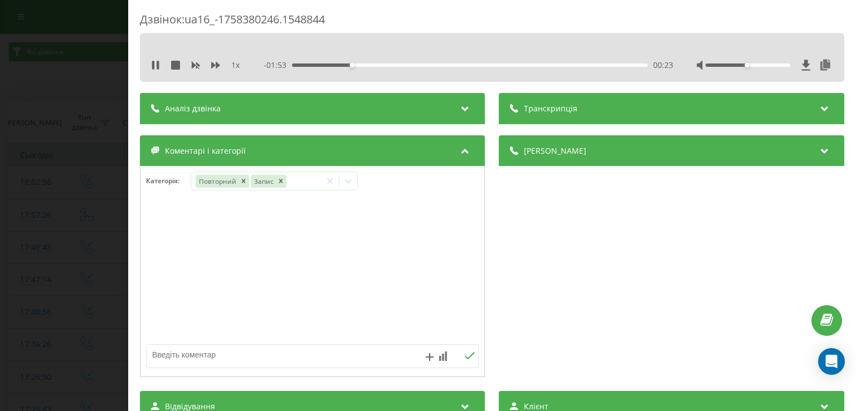
click at [174, 221] on div at bounding box center [312, 272] width 344 height 134
click at [82, 227] on div "Дзвінок : ua16_-1758380246.1548844 1 x - 01:53 00:23 00:23 Транскрипція Для AI-…" at bounding box center [428, 205] width 856 height 411
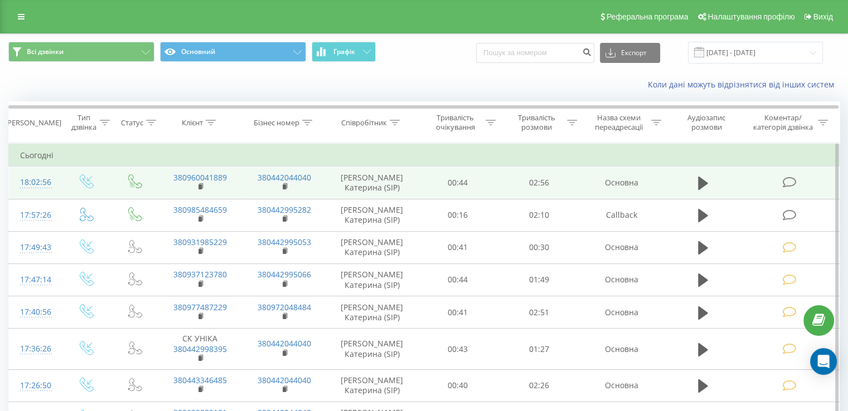
click at [791, 179] on icon at bounding box center [789, 183] width 14 height 12
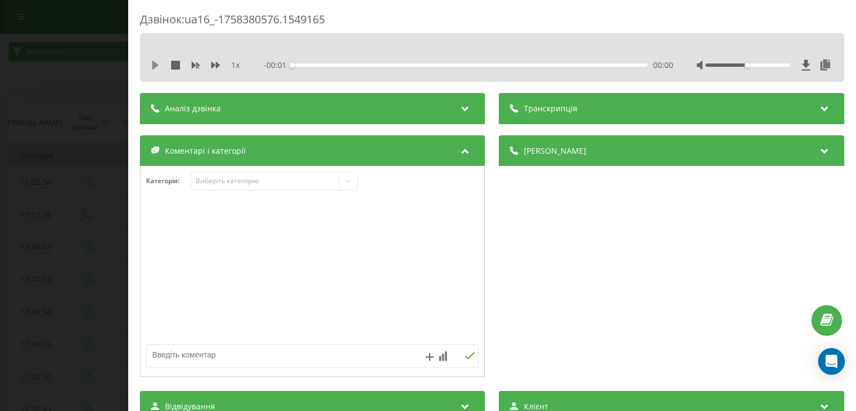
click at [153, 62] on icon at bounding box center [155, 65] width 7 height 9
click at [305, 67] on div "- 02:56 00:00 00:00" at bounding box center [468, 65] width 409 height 11
click at [306, 66] on div "00:07" at bounding box center [470, 65] width 355 height 3
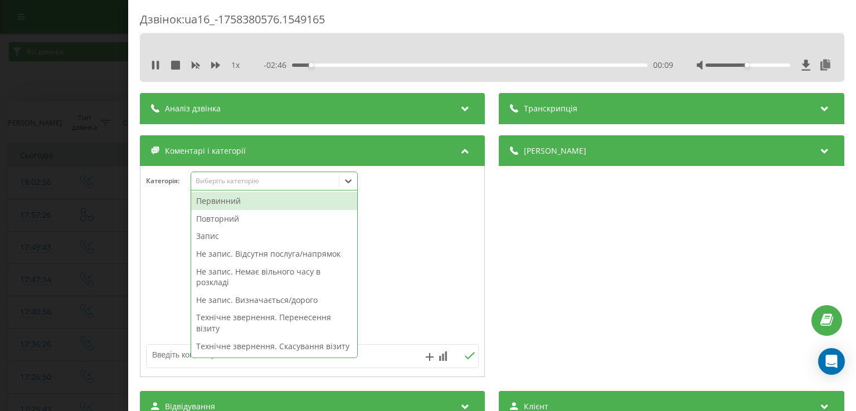
click at [350, 179] on icon at bounding box center [348, 181] width 11 height 11
click at [234, 220] on div "Повторний" at bounding box center [274, 219] width 166 height 18
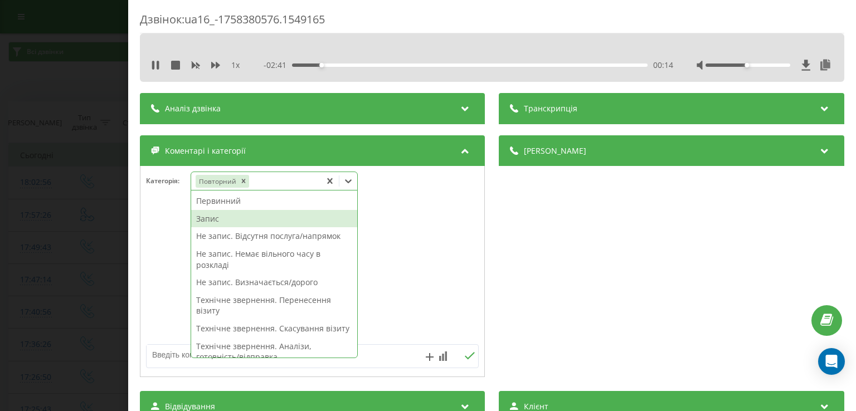
click at [213, 221] on div "Запис" at bounding box center [274, 219] width 166 height 18
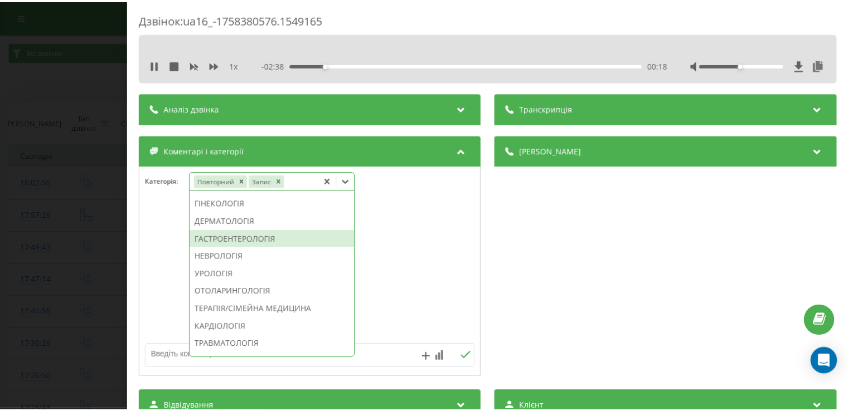
scroll to position [375, 0]
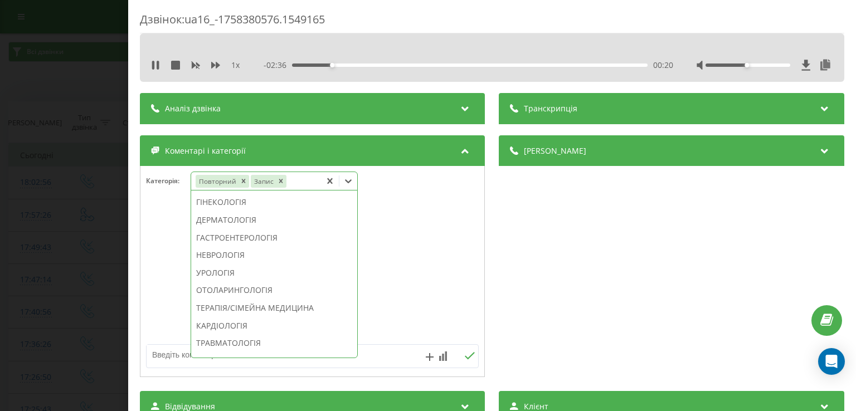
click at [251, 247] on div "ГАСТРОЕНТЕРОЛОГІЯ" at bounding box center [274, 238] width 166 height 18
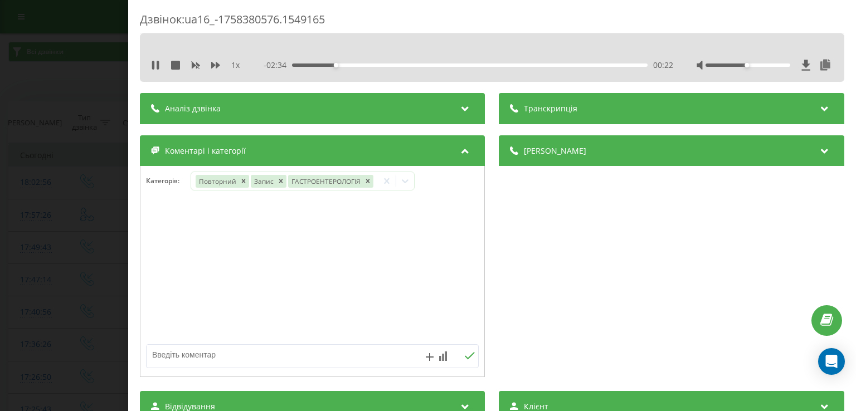
click at [166, 276] on div at bounding box center [312, 272] width 344 height 134
click at [69, 268] on div "Дзвінок : ua16_-1758380576.1549165 1 x - 02:33 00:22 00:22 Транскрипція Для AI-…" at bounding box center [428, 205] width 856 height 411
